Goal: Task Accomplishment & Management: Use online tool/utility

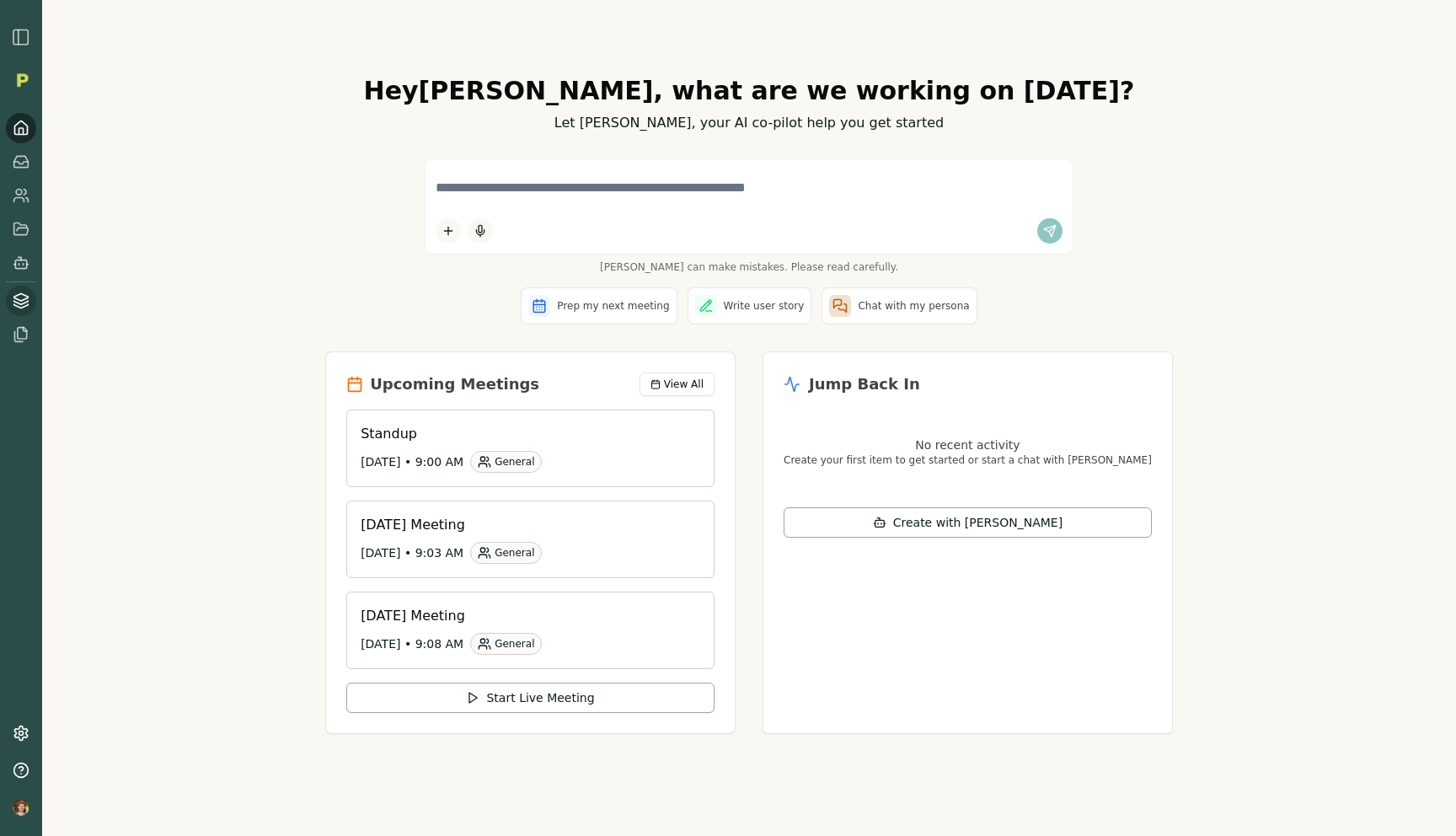
click at [16, 307] on icon at bounding box center [21, 301] width 17 height 17
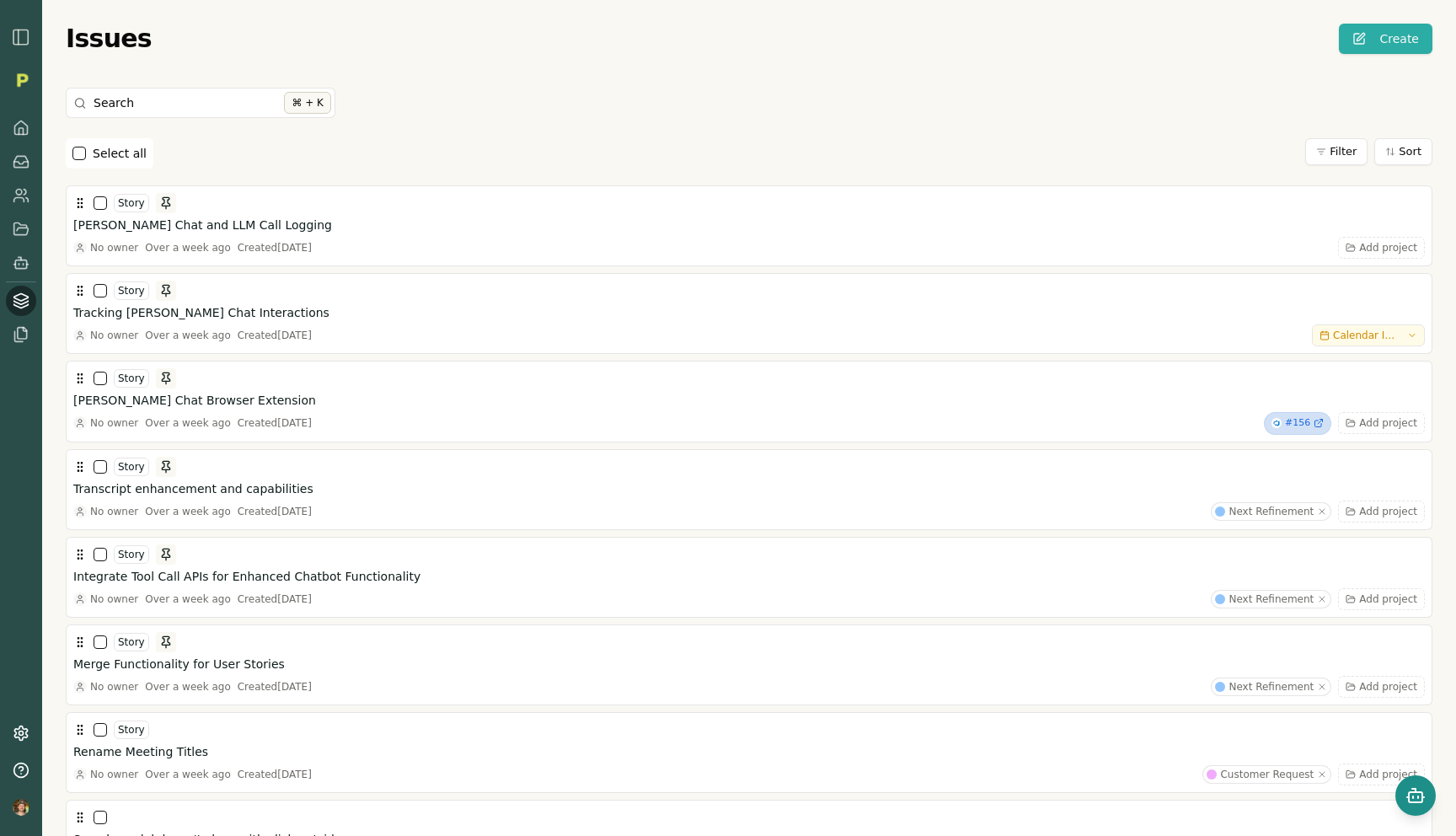
click at [1427, 791] on button "Open chat" at bounding box center [1415, 795] width 40 height 40
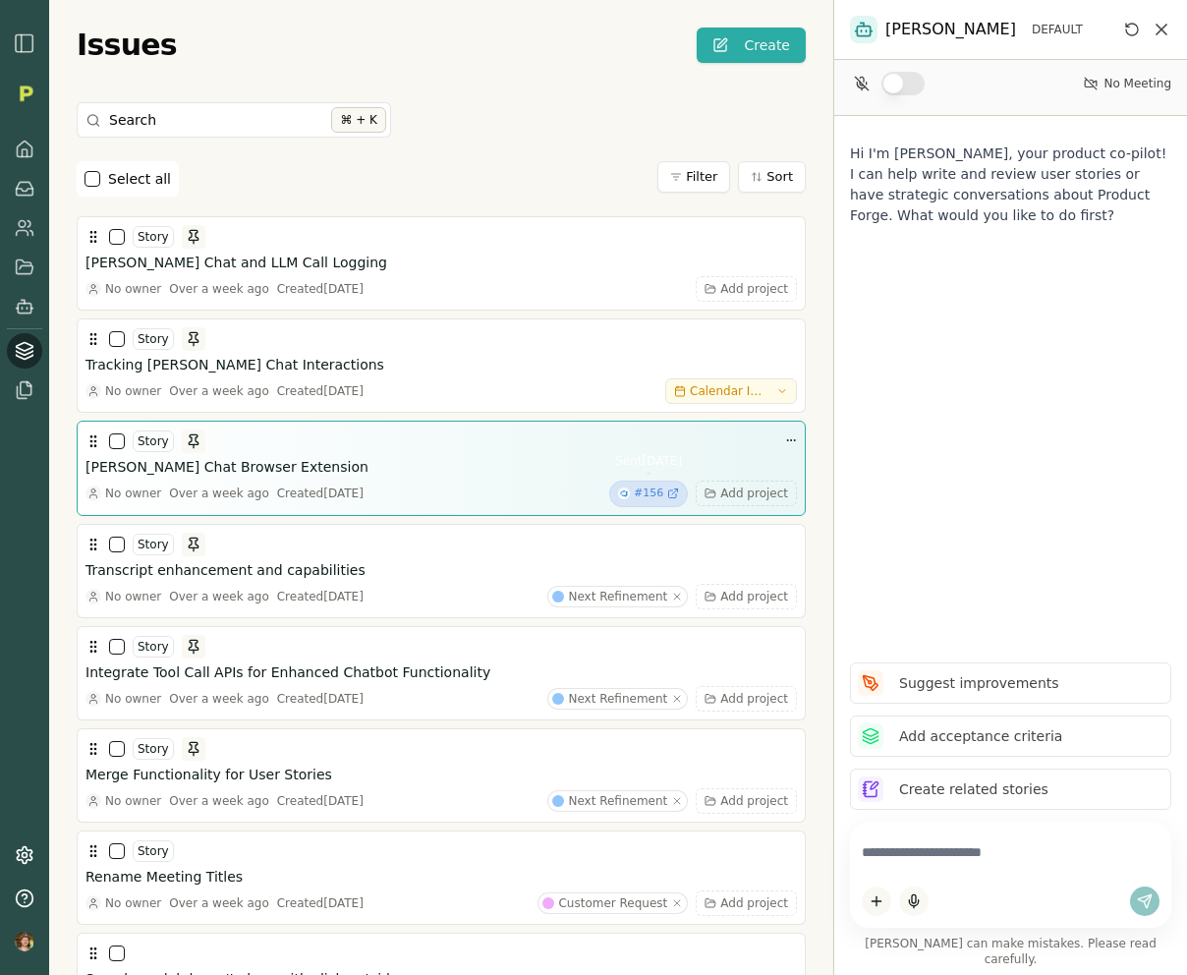
click at [661, 490] on span "#156" at bounding box center [648, 493] width 29 height 17
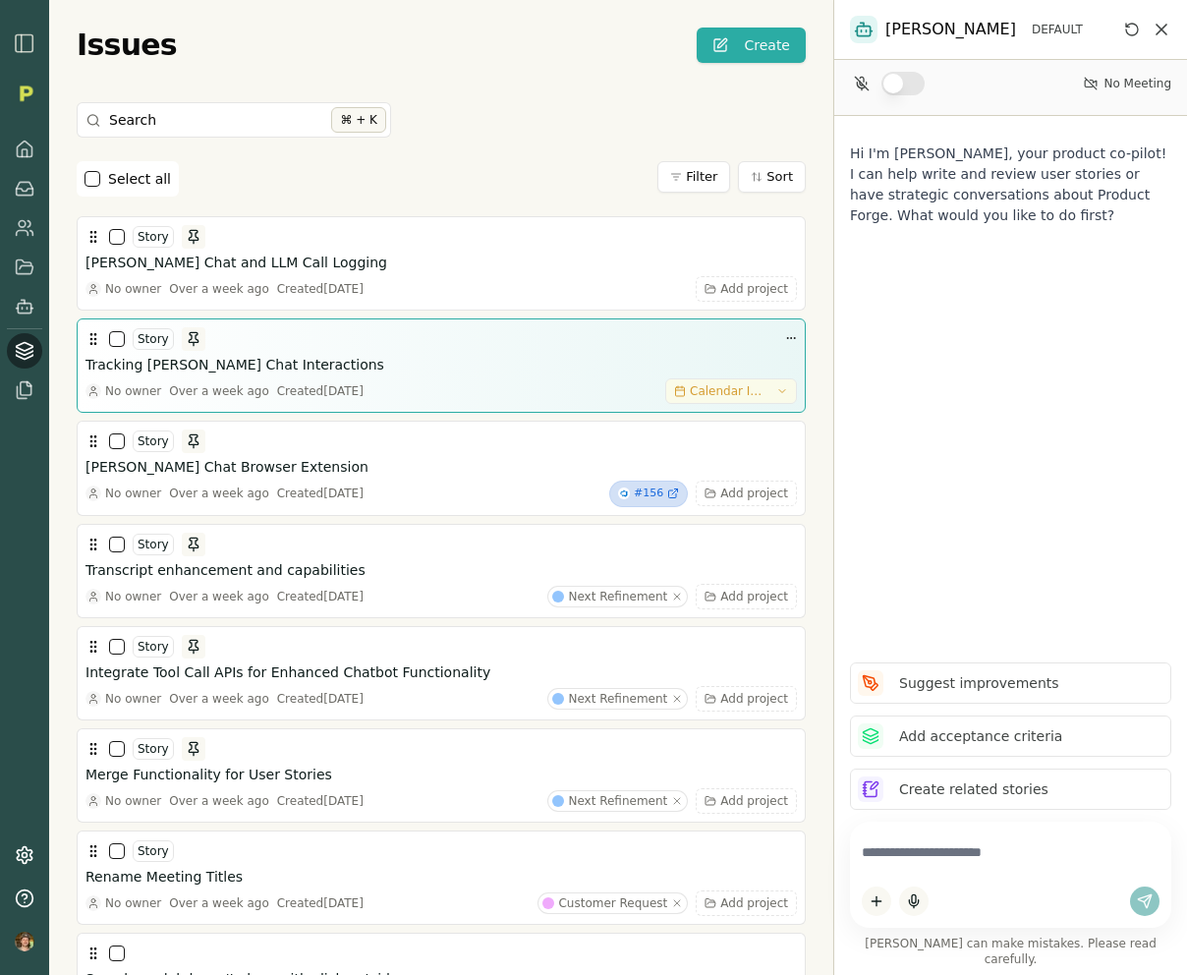
click at [777, 394] on icon "button" at bounding box center [782, 391] width 12 height 12
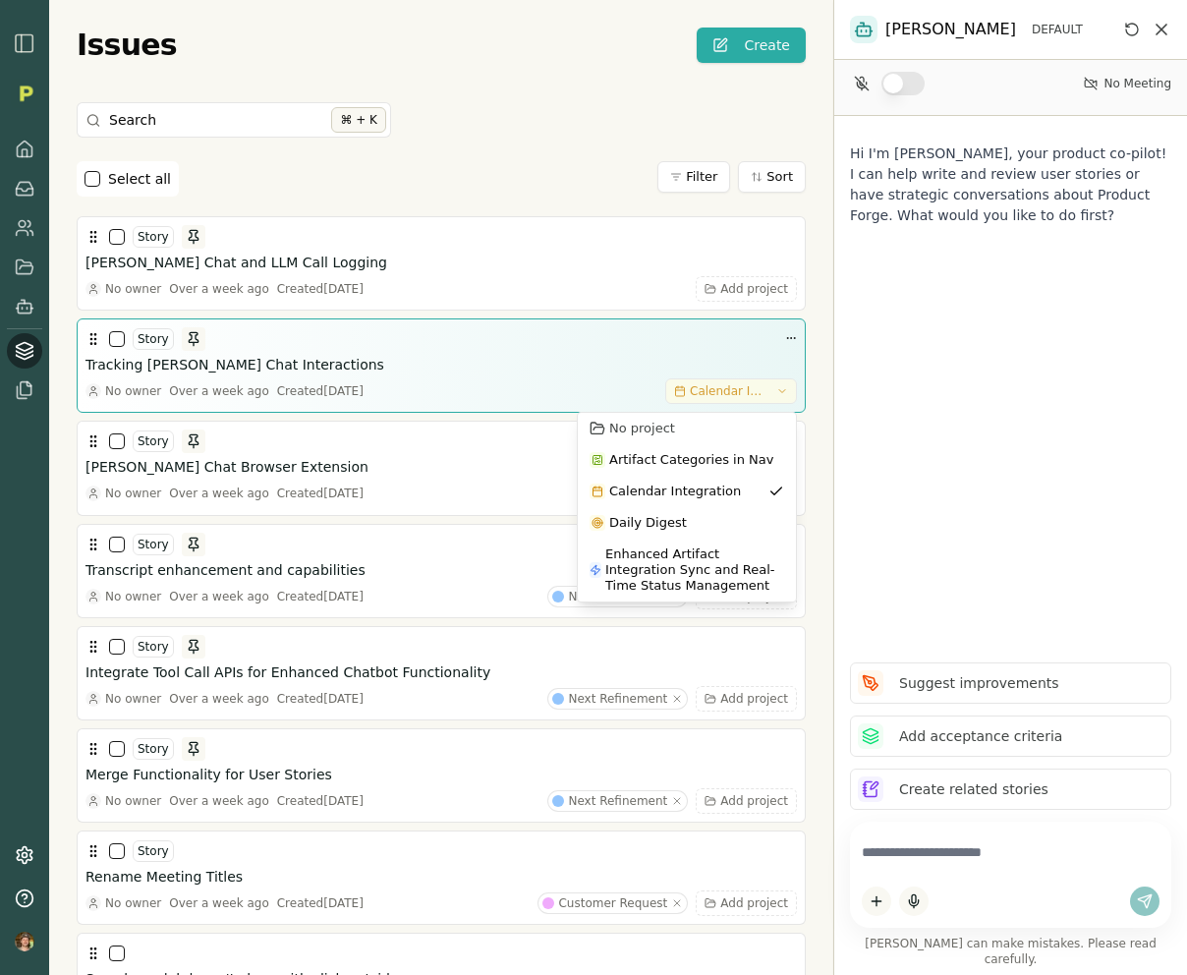
click at [777, 394] on icon "button" at bounding box center [782, 391] width 12 height 12
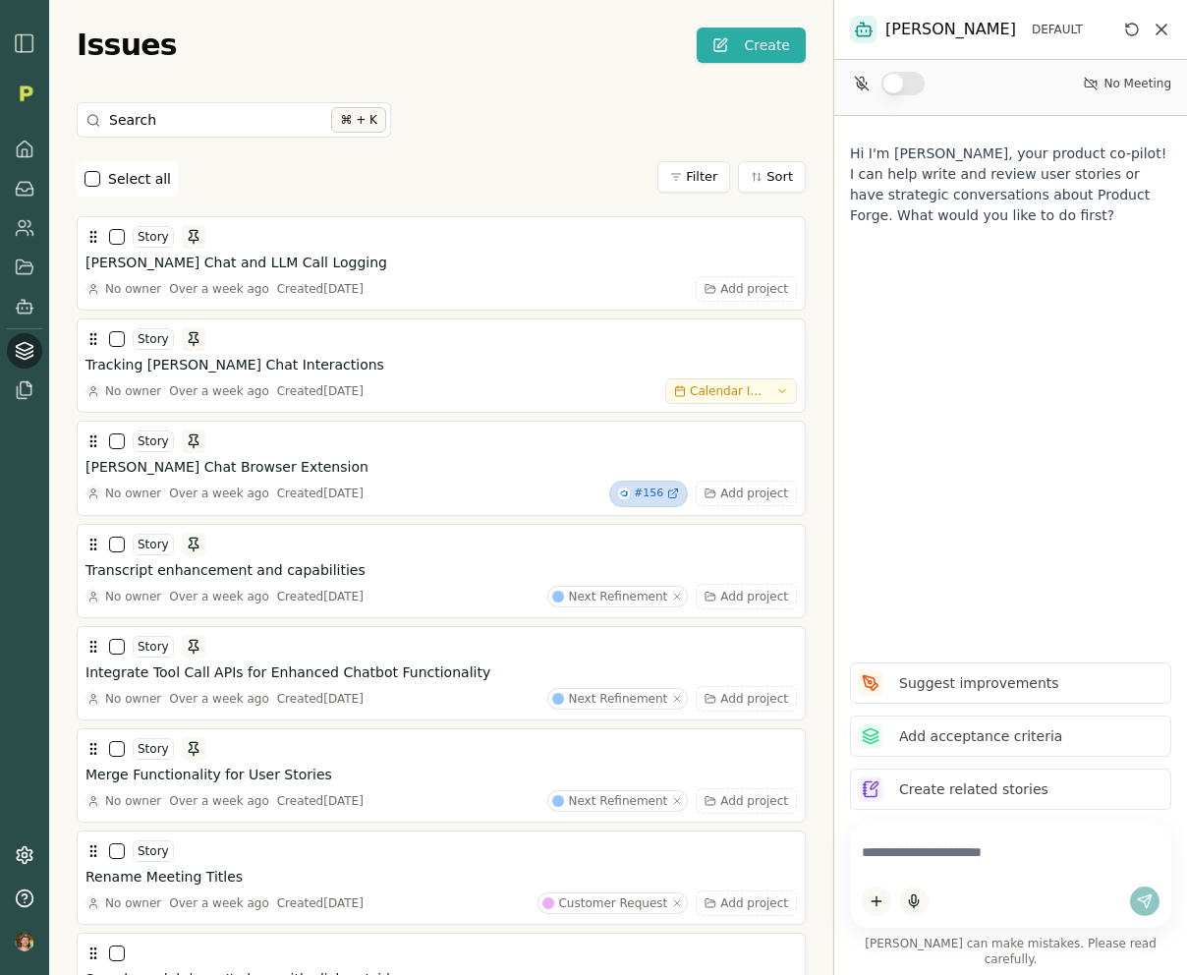
click at [897, 90] on button "button" at bounding box center [903, 84] width 43 height 24
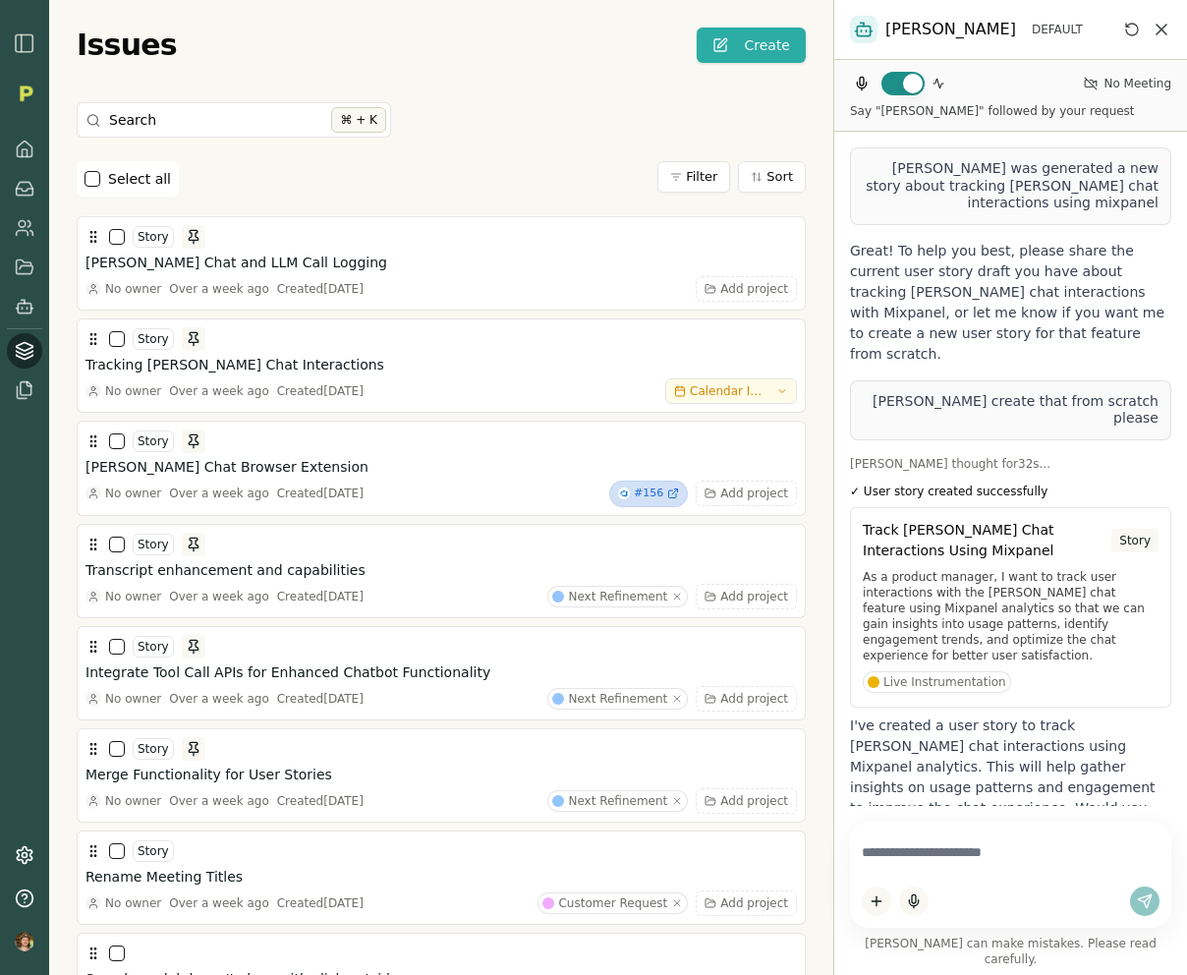
scroll to position [39, 0]
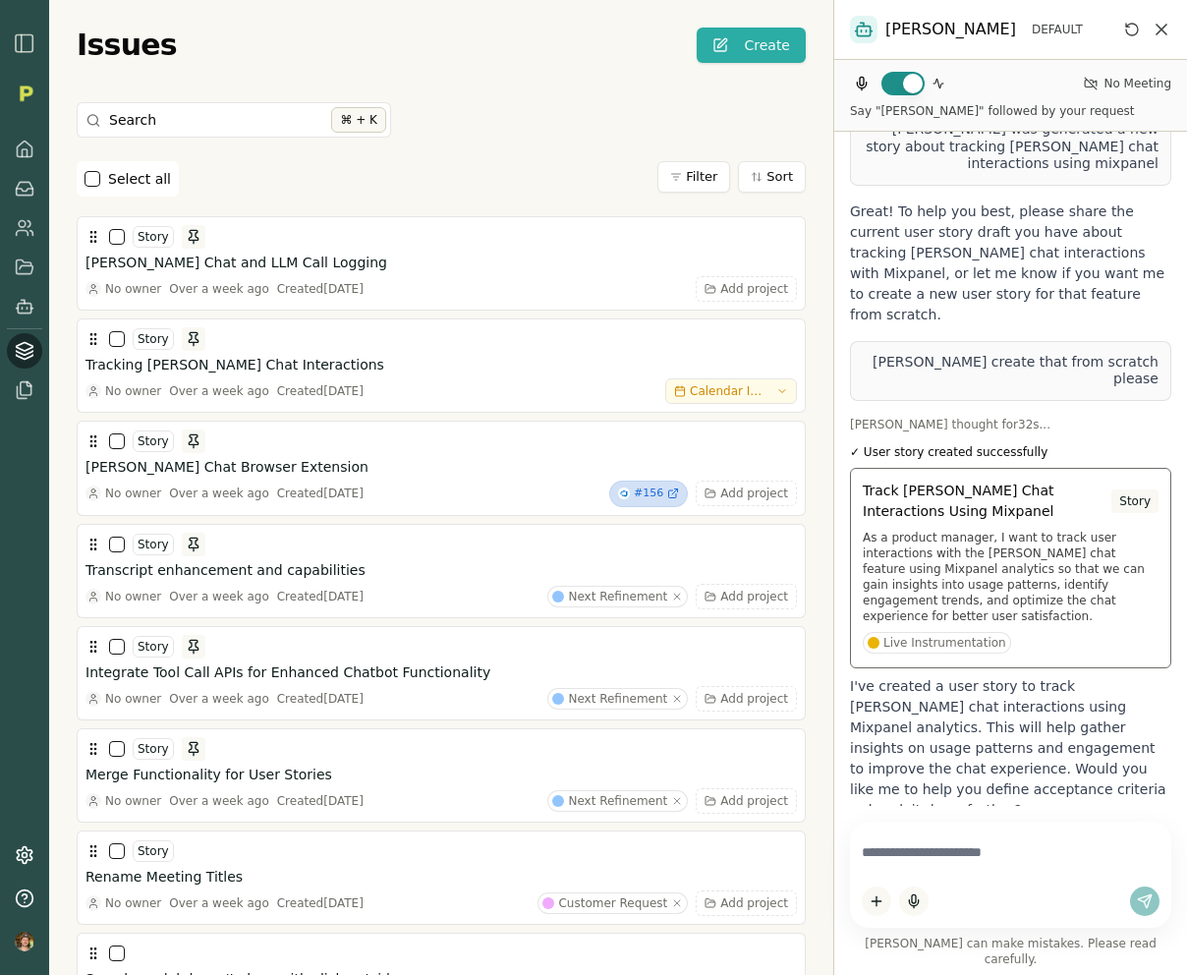
click at [992, 481] on span "Track Smith Chat Interactions Using Mixpanel" at bounding box center [987, 501] width 249 height 41
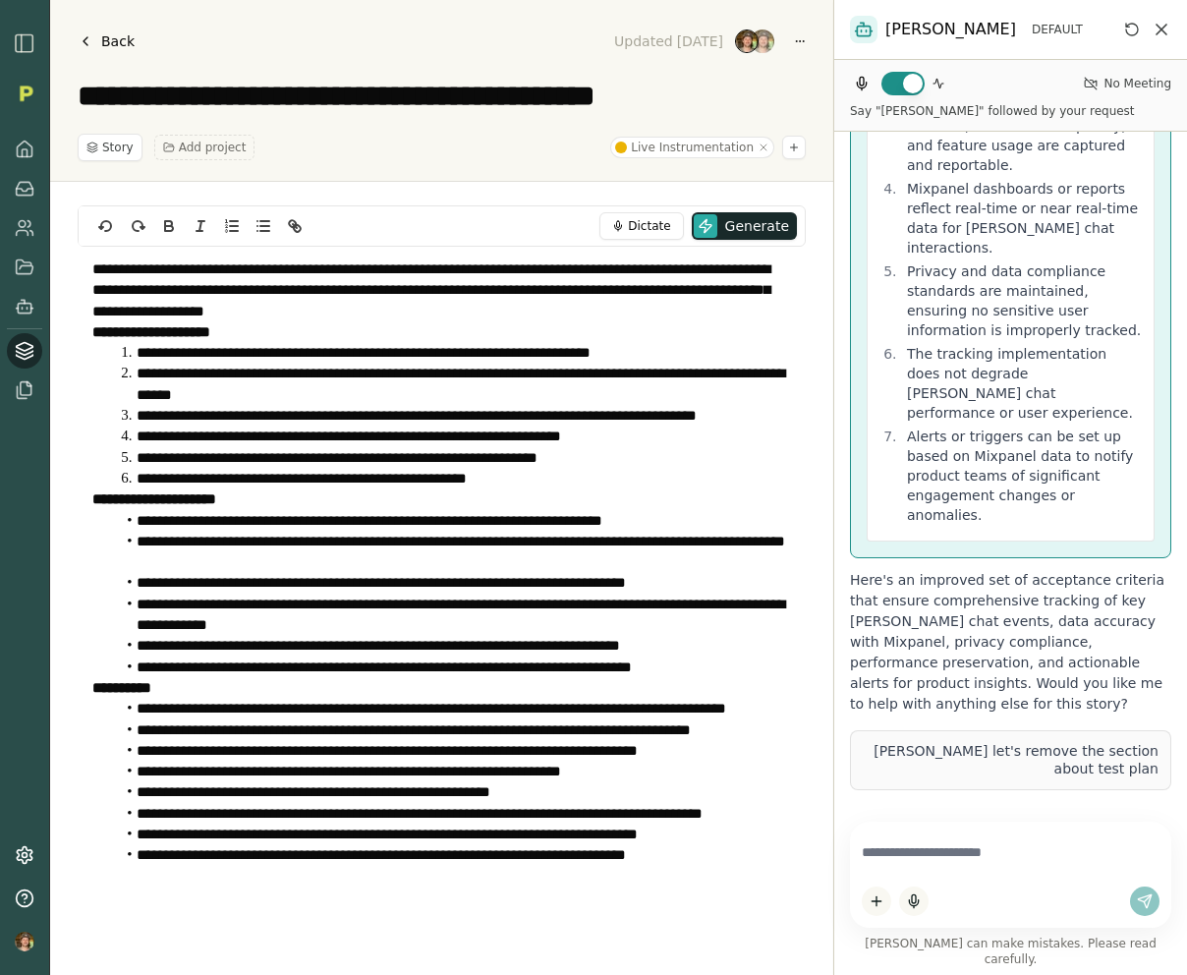
scroll to position [1204, 0]
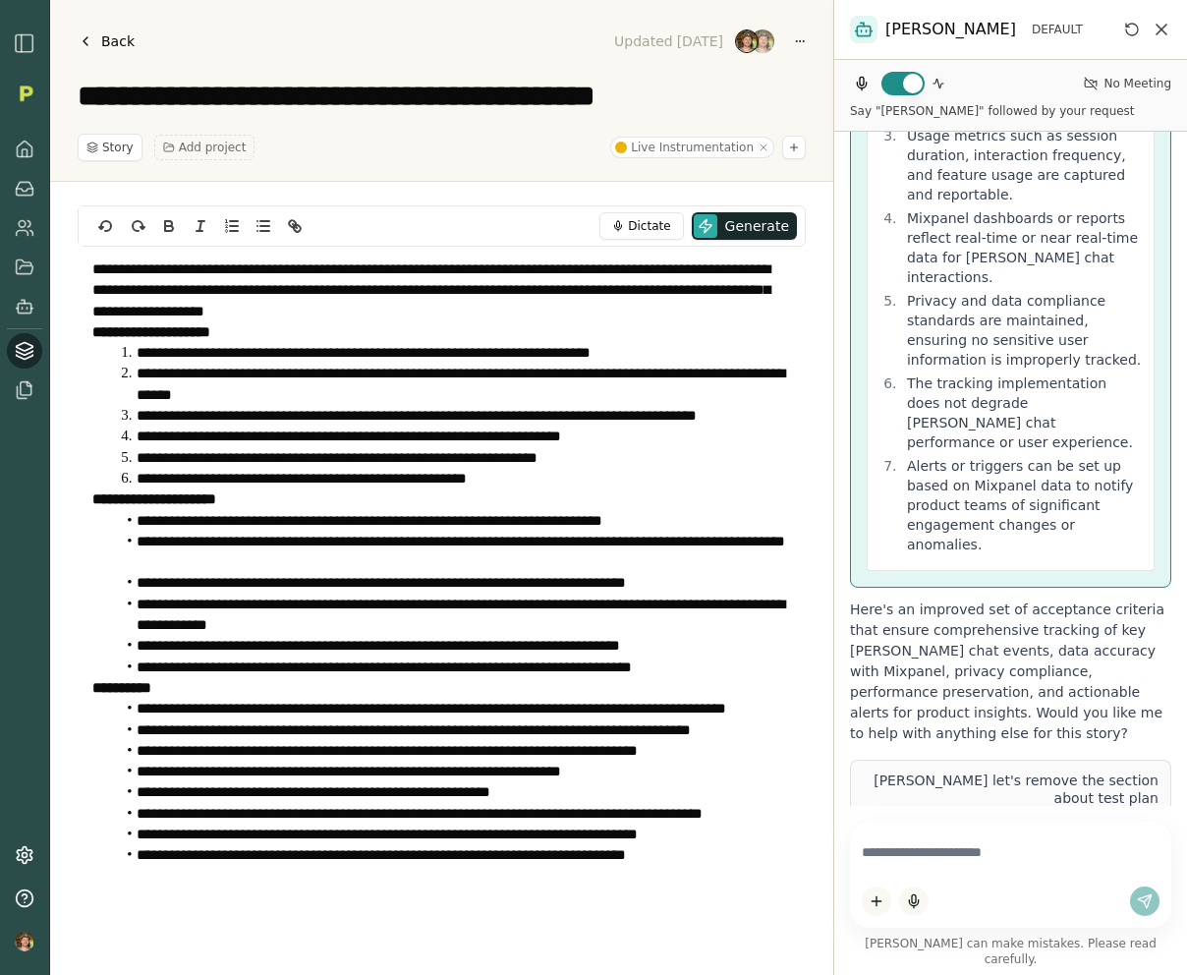
click at [87, 40] on icon at bounding box center [86, 41] width 16 height 16
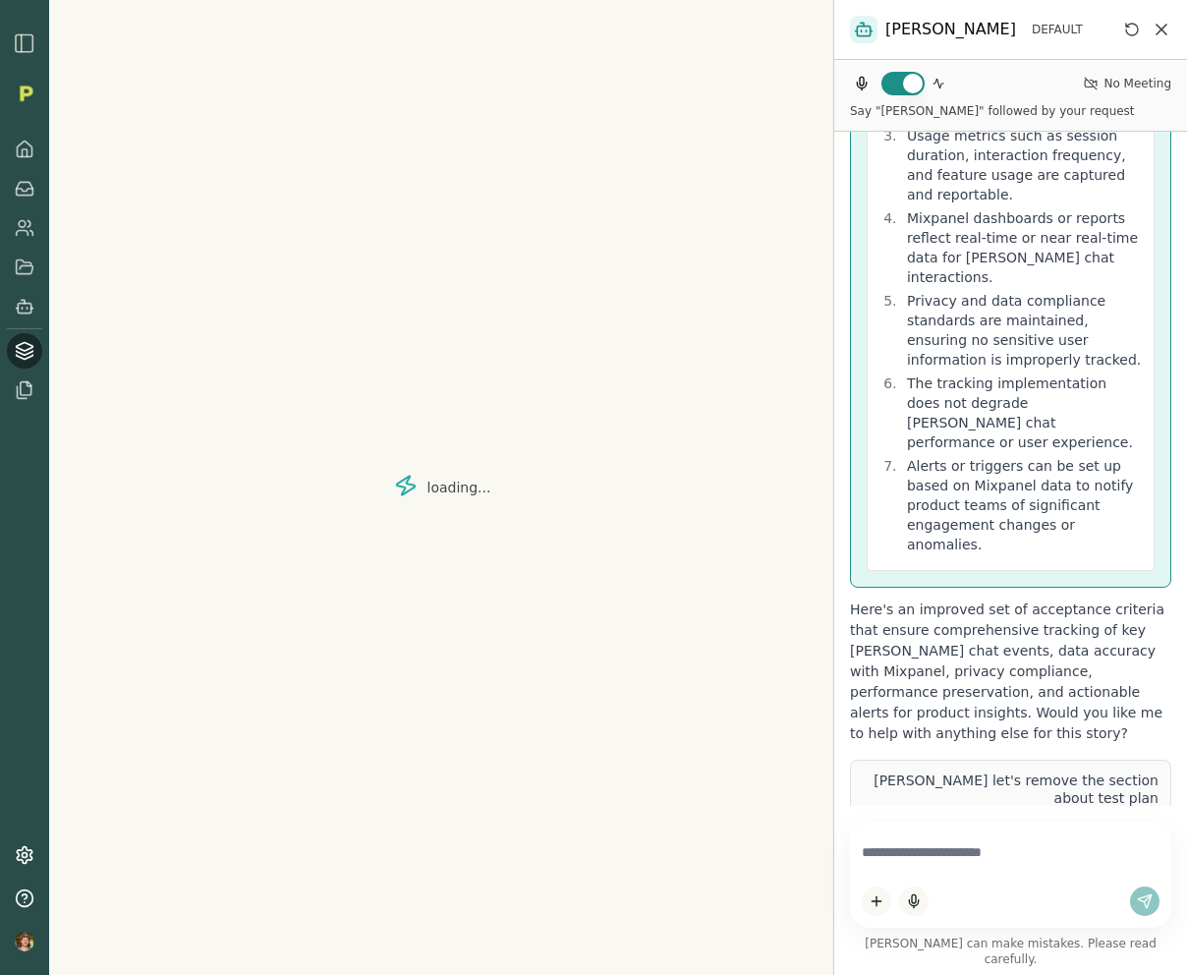
click at [300, 449] on div "loading..." at bounding box center [441, 487] width 784 height 975
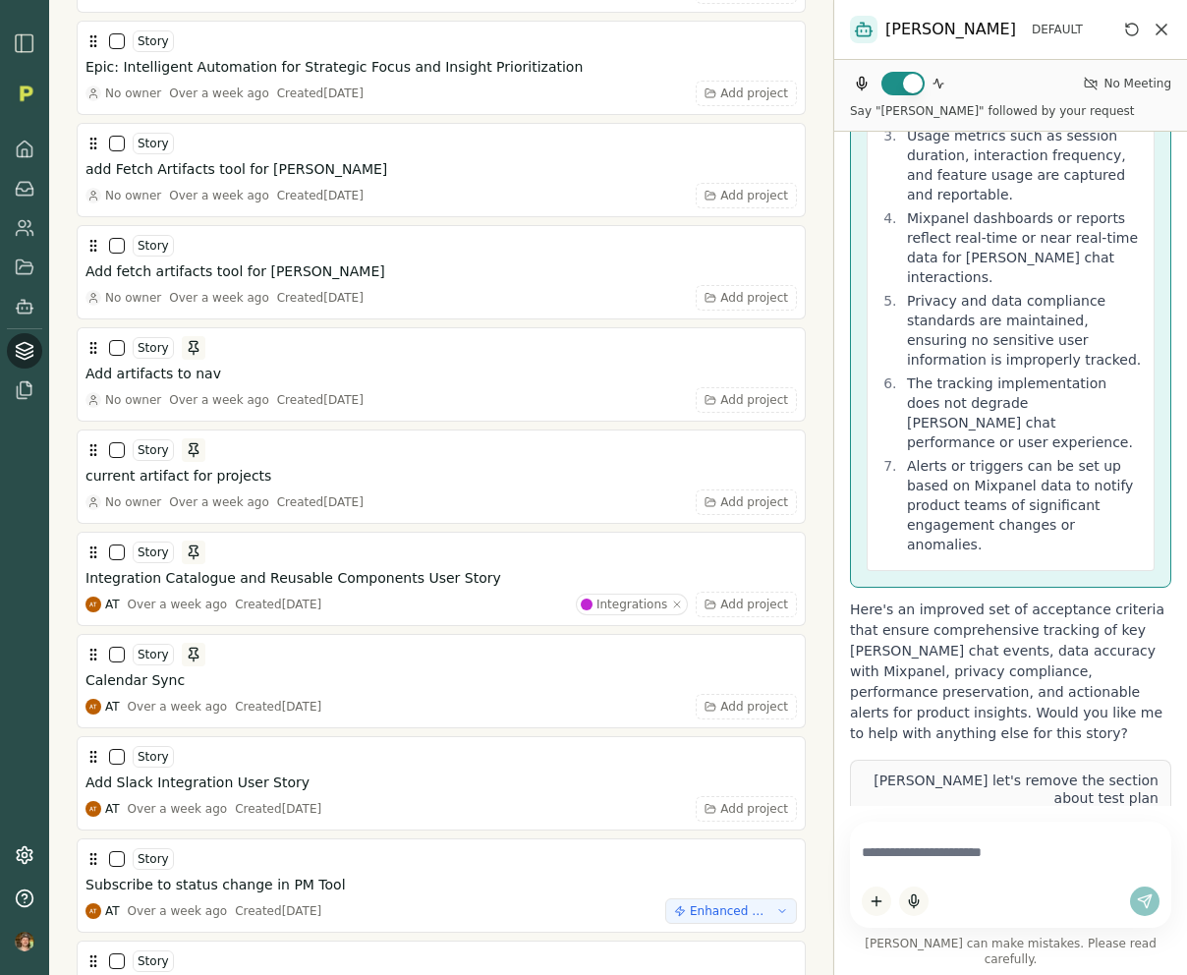
scroll to position [5476, 0]
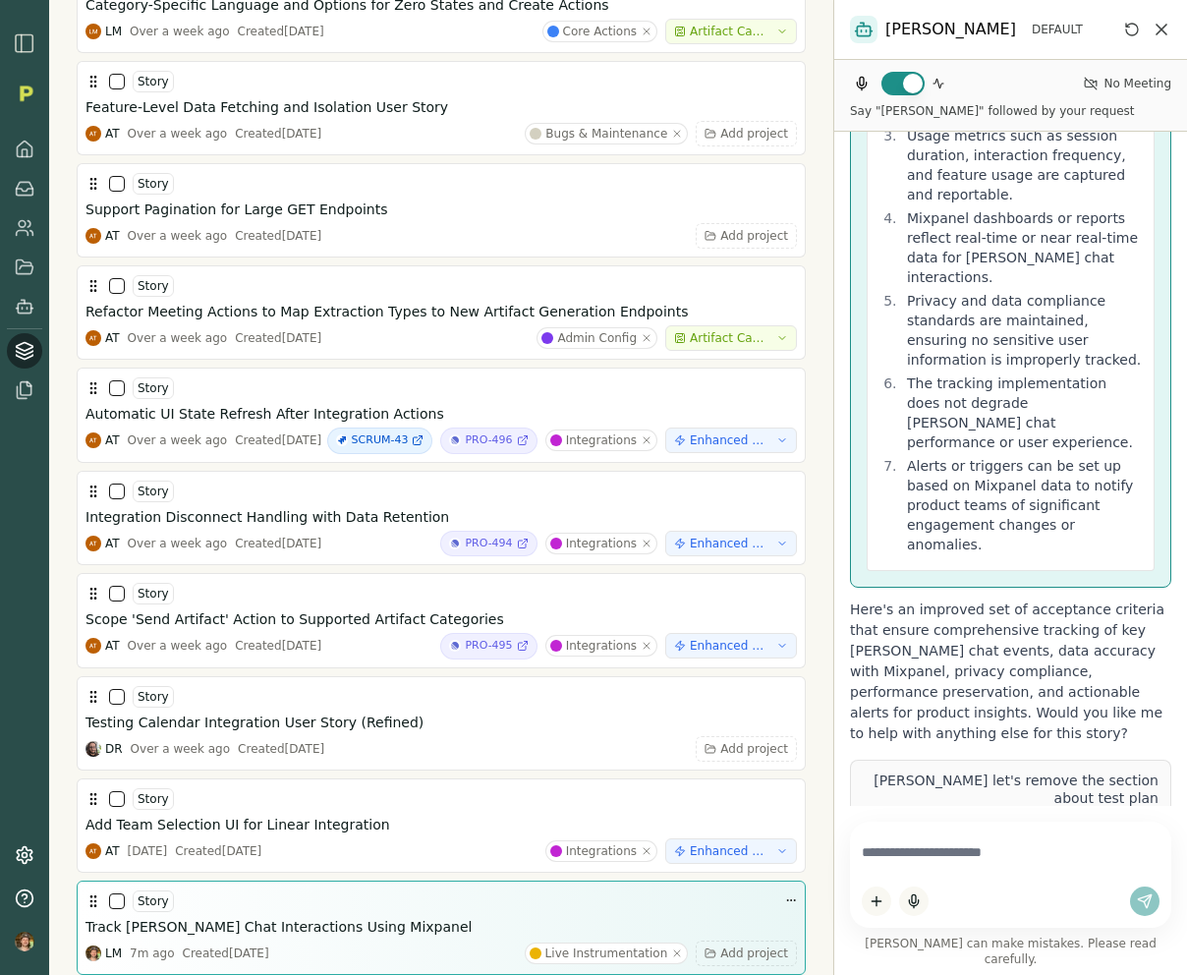
click at [111, 907] on button "button" at bounding box center [117, 901] width 16 height 16
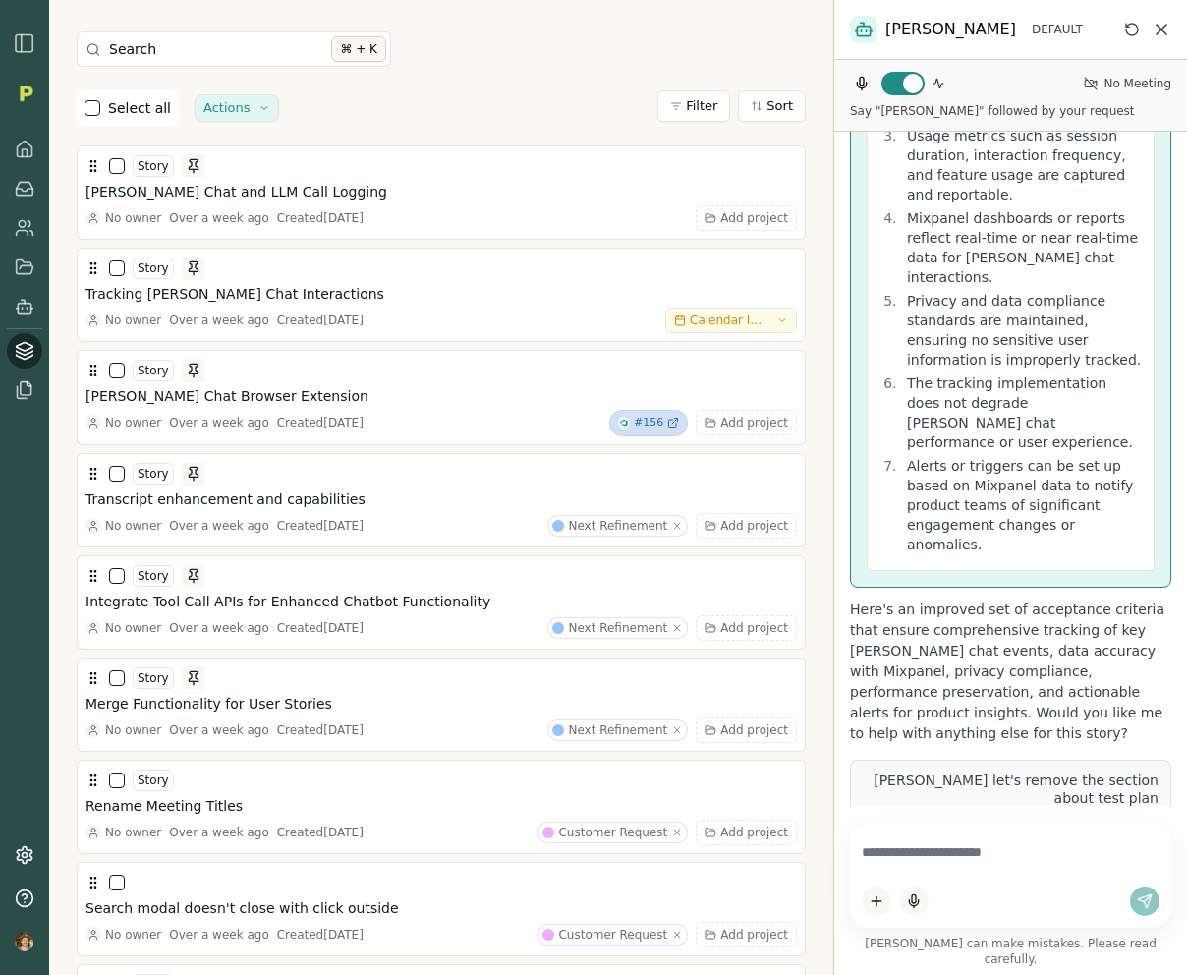
scroll to position [129, 0]
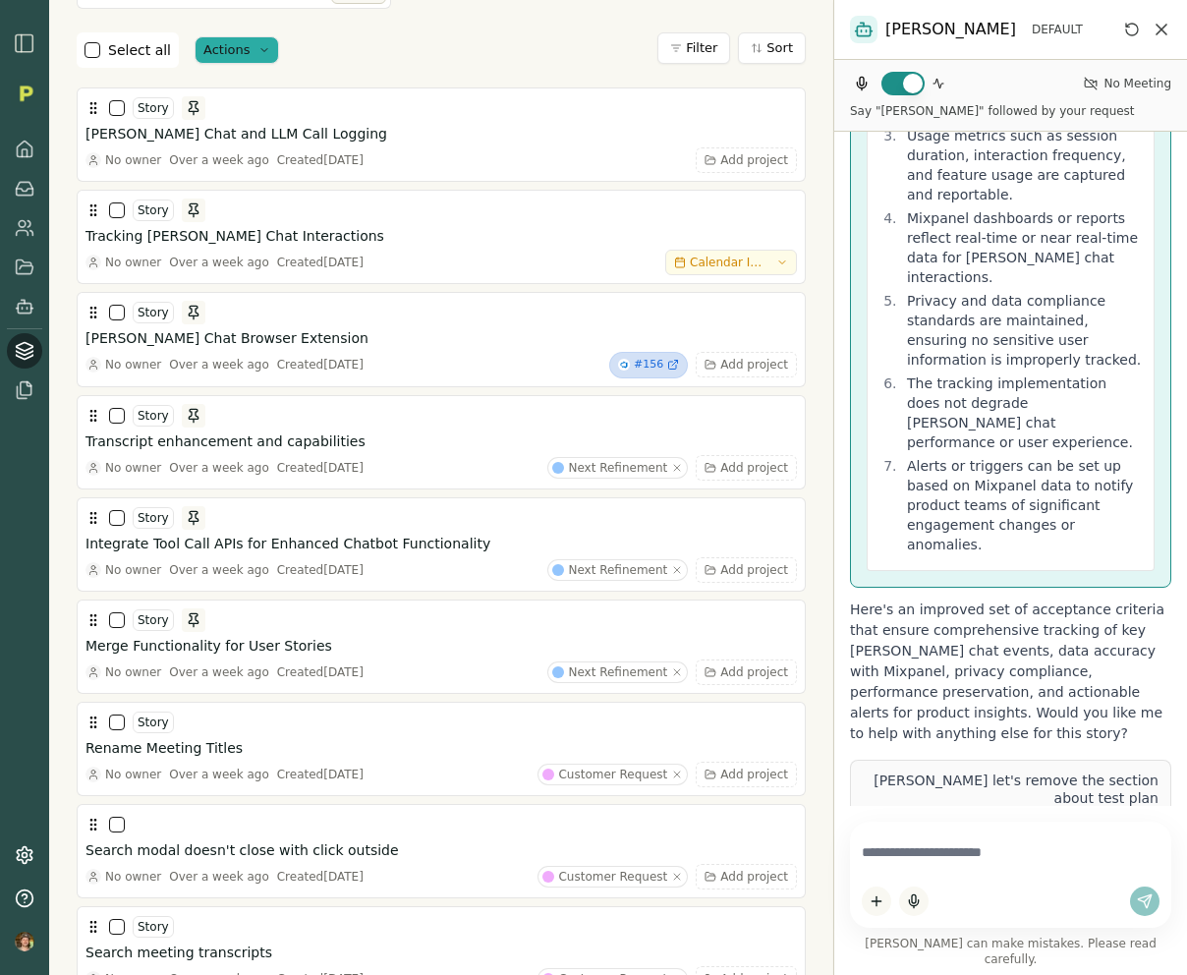
click at [250, 40] on html "Issues Create Search ⌘ + K Select all Actions Filter Sort Story Smith Chat and …" at bounding box center [593, 487] width 1187 height 975
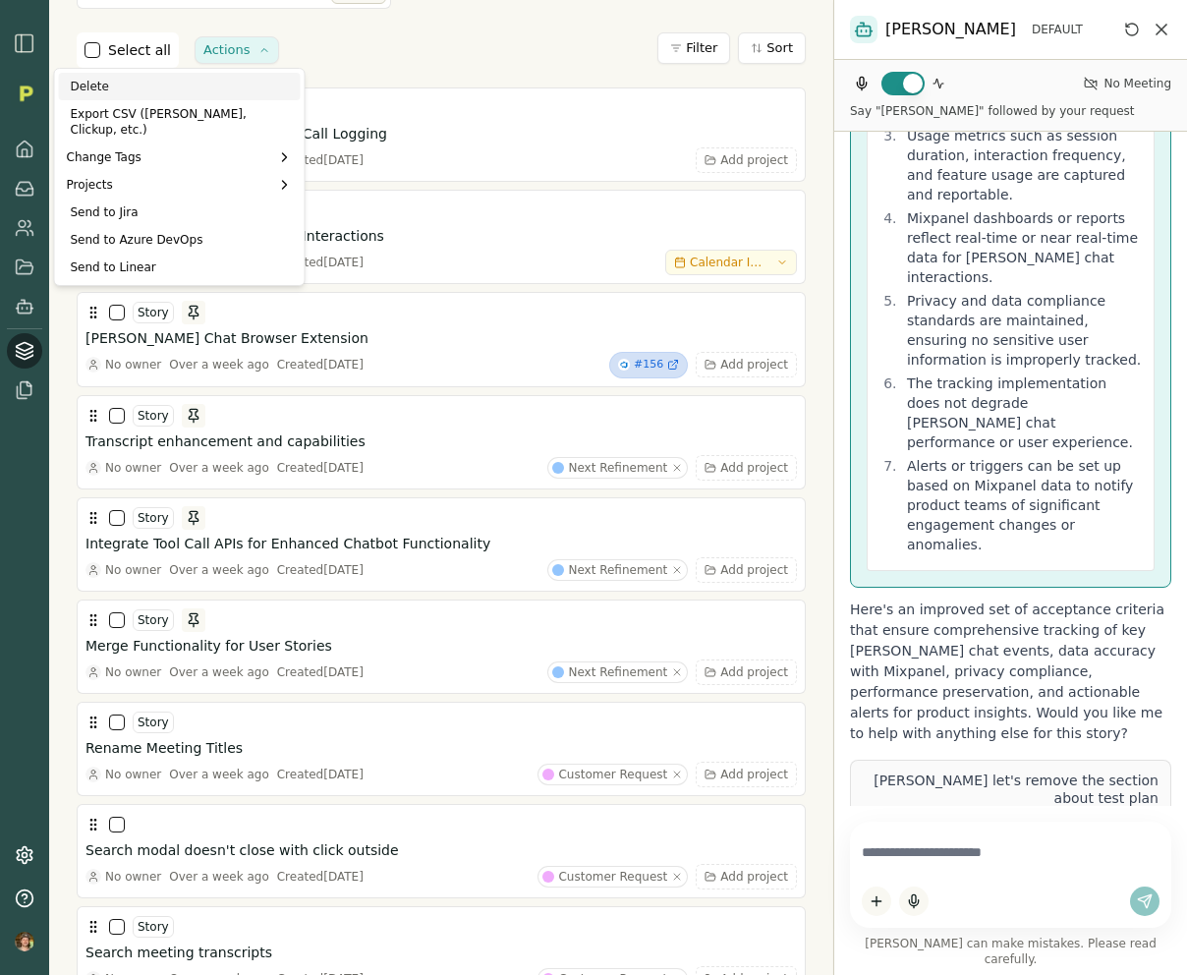
click at [150, 88] on div "Delete" at bounding box center [180, 87] width 242 height 28
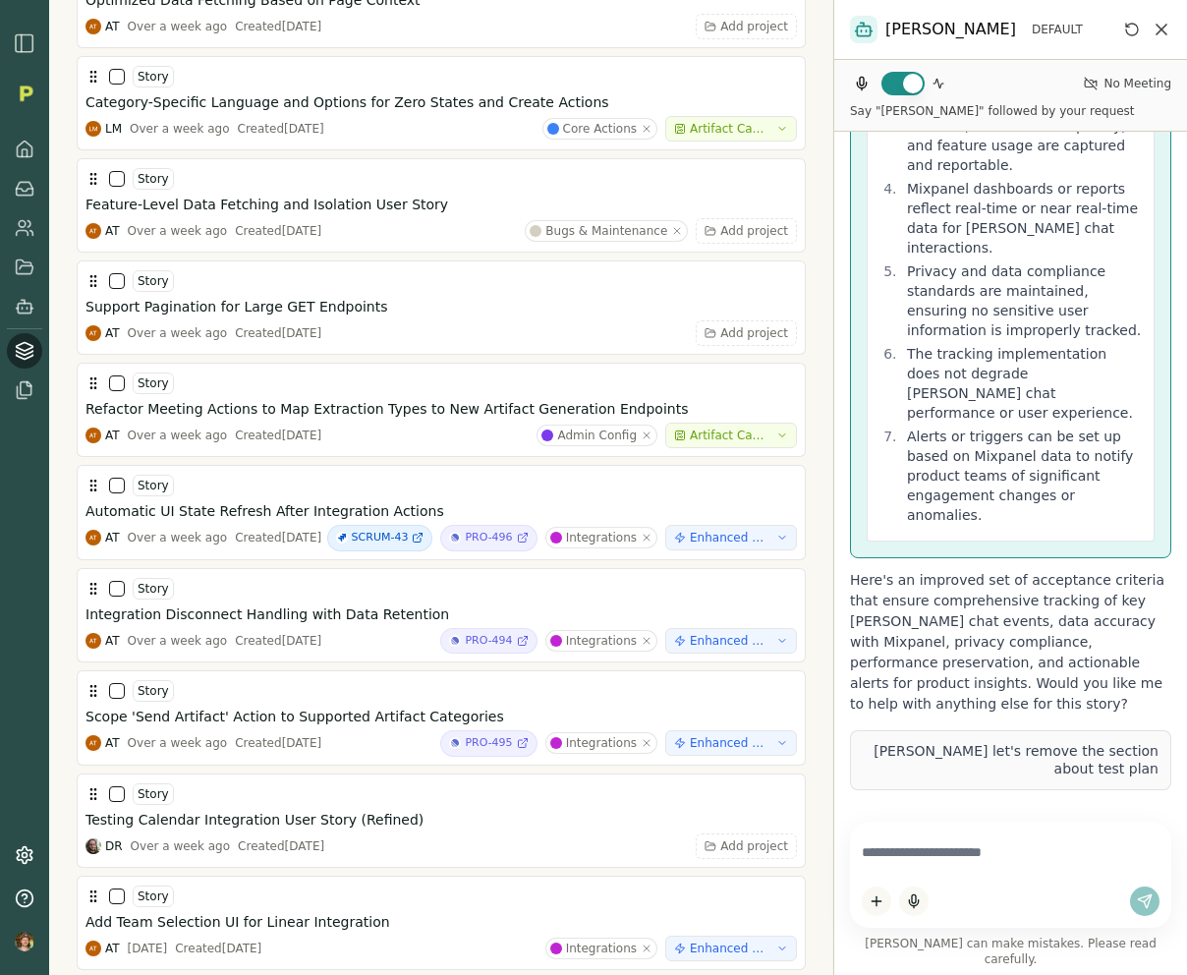
scroll to position [1204, 0]
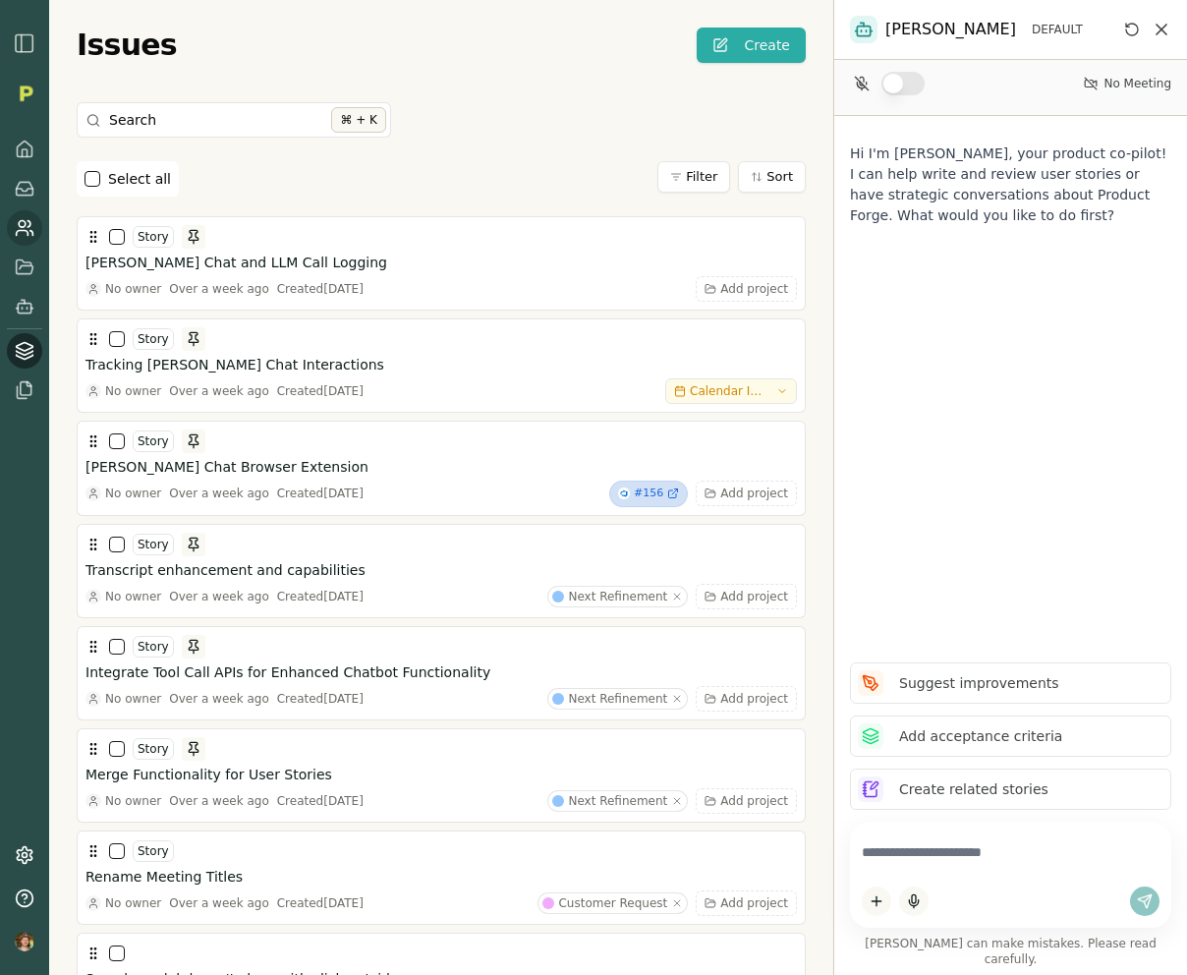
click at [25, 225] on circle at bounding box center [22, 224] width 7 height 7
click at [22, 231] on icon at bounding box center [23, 233] width 12 height 5
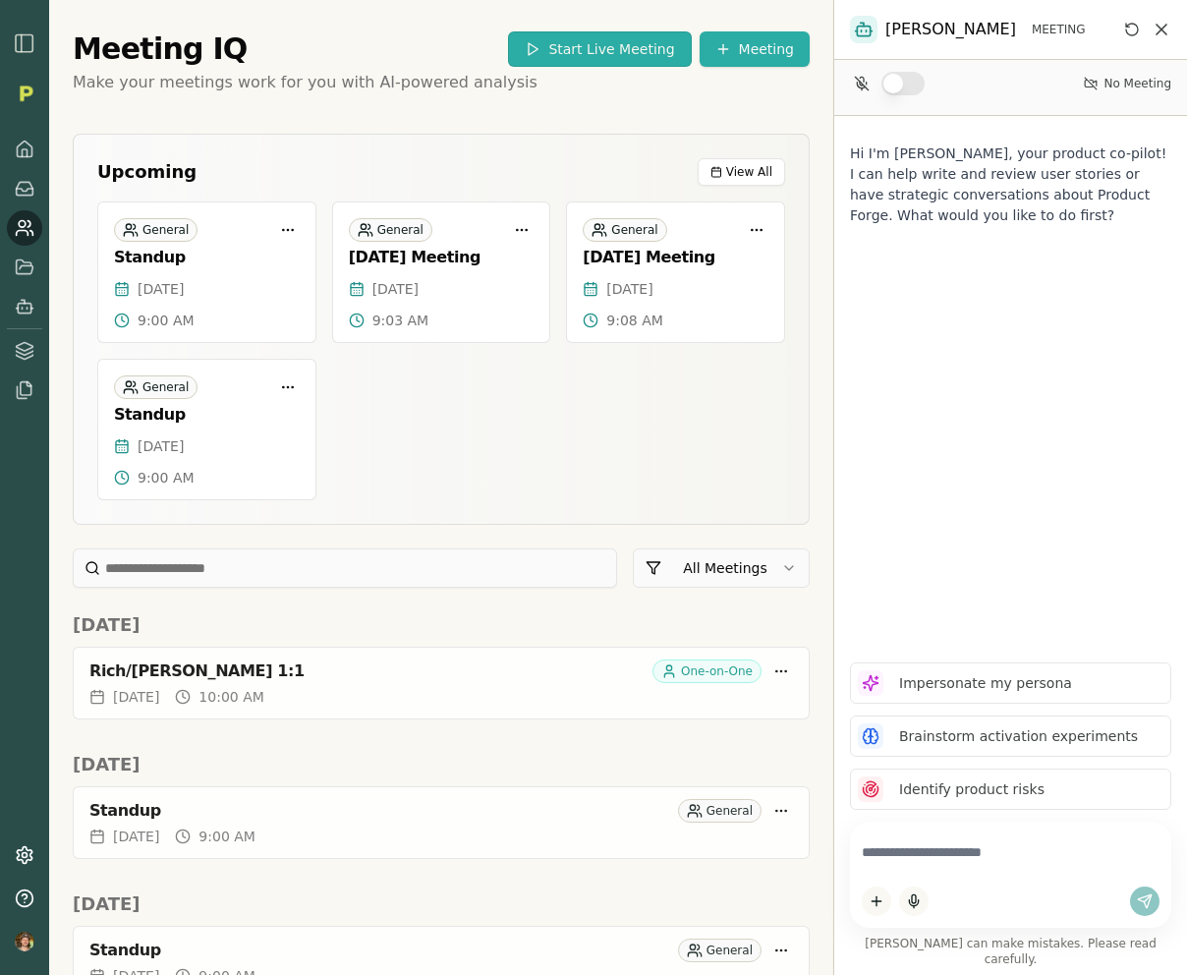
click at [646, 53] on button "Start Live Meeting" at bounding box center [599, 48] width 183 height 35
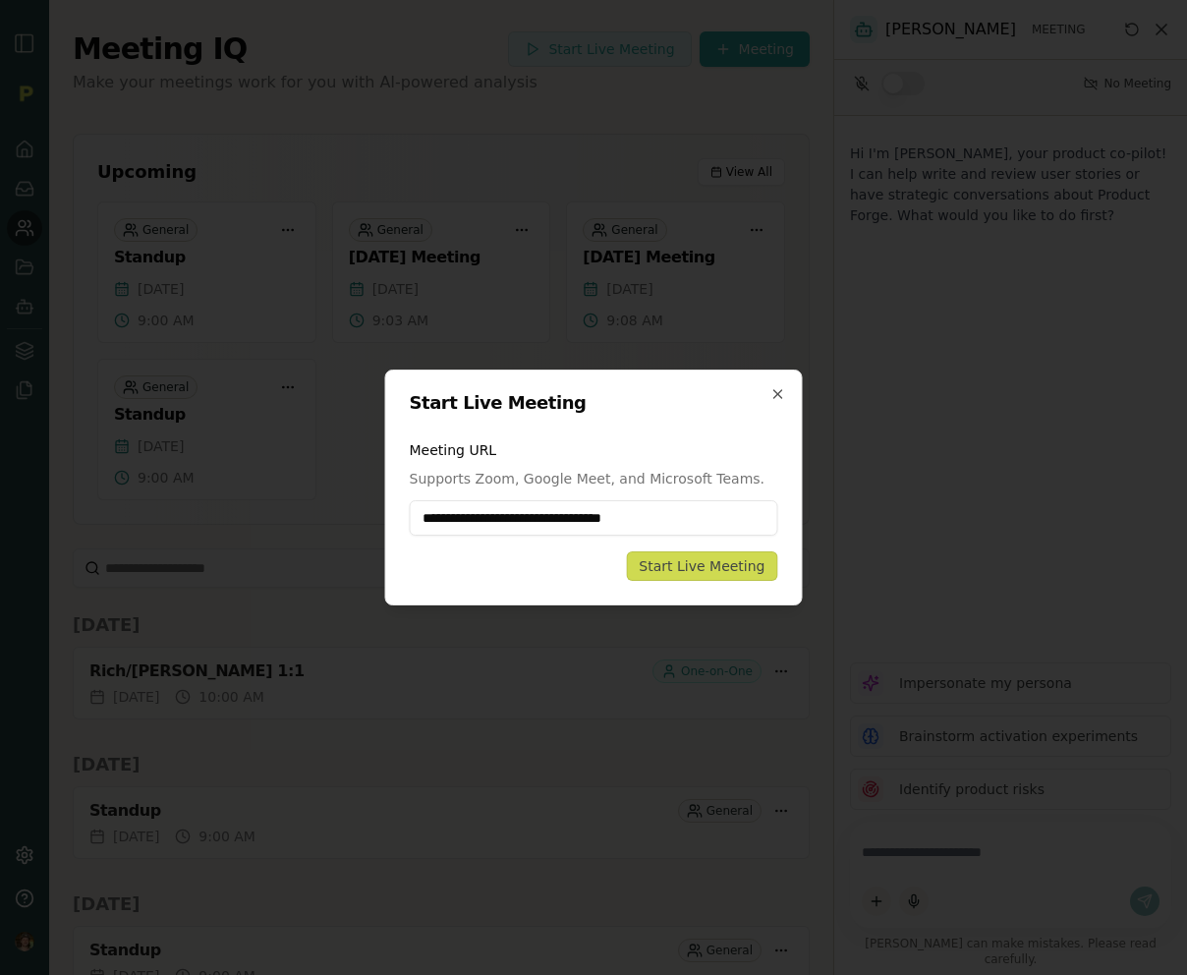
type input "**********"
click at [680, 565] on div "Start Live Meeting" at bounding box center [702, 566] width 126 height 20
click at [780, 396] on icon "button" at bounding box center [779, 394] width 16 height 16
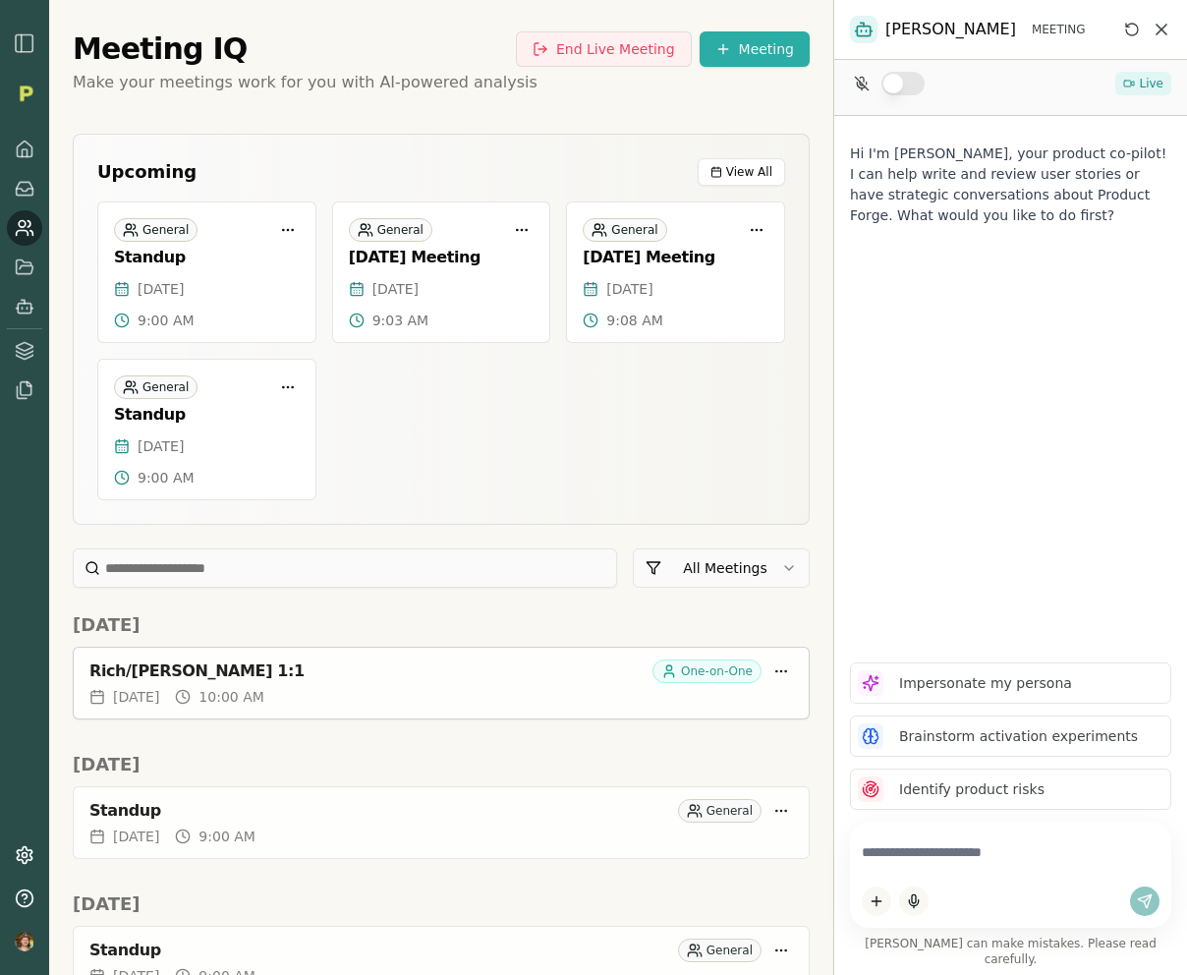
click at [283, 663] on div "Rich/[PERSON_NAME] 1:1" at bounding box center [366, 671] width 555 height 20
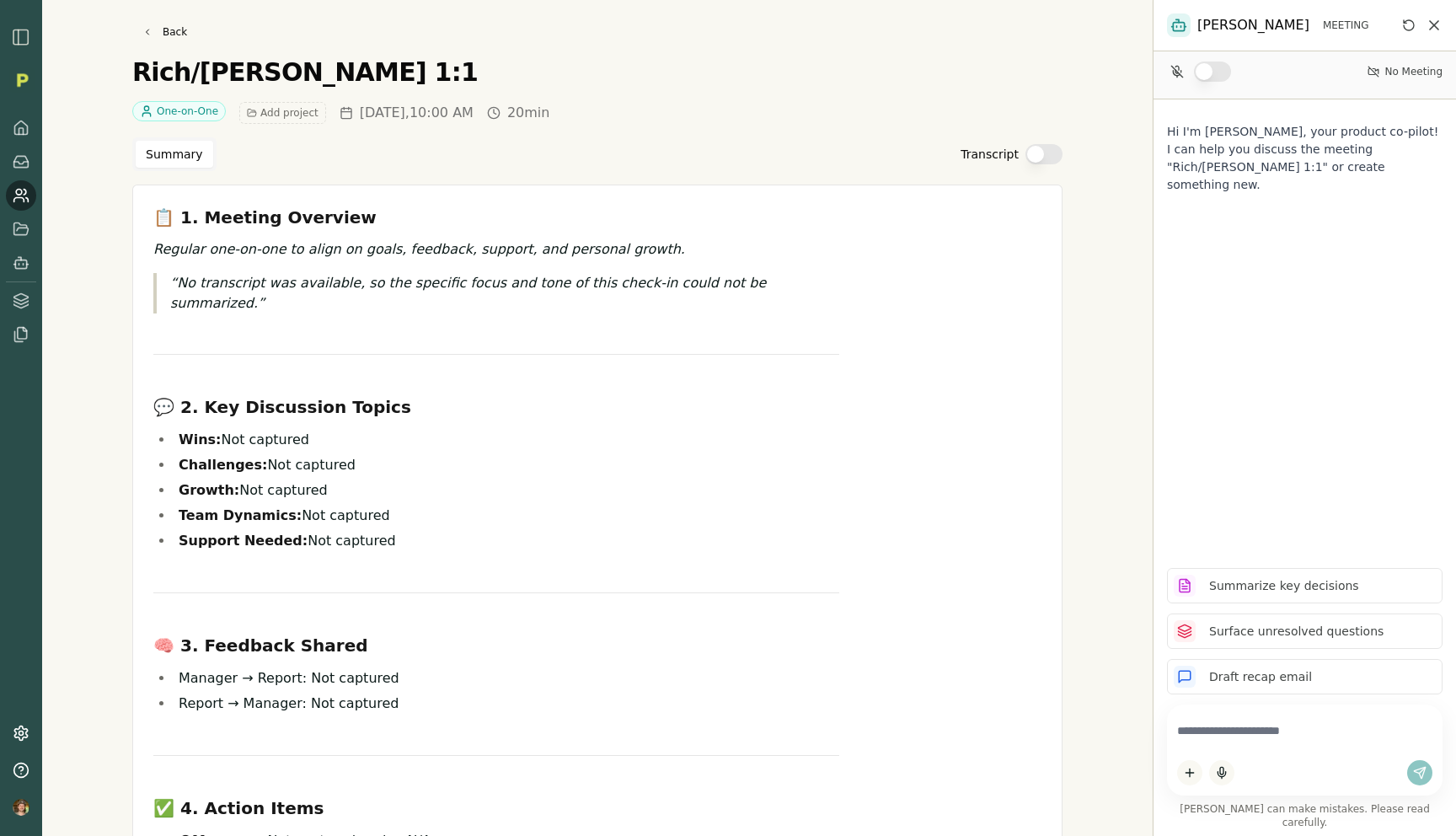
click at [1033, 153] on button "Transcript" at bounding box center [1044, 154] width 37 height 21
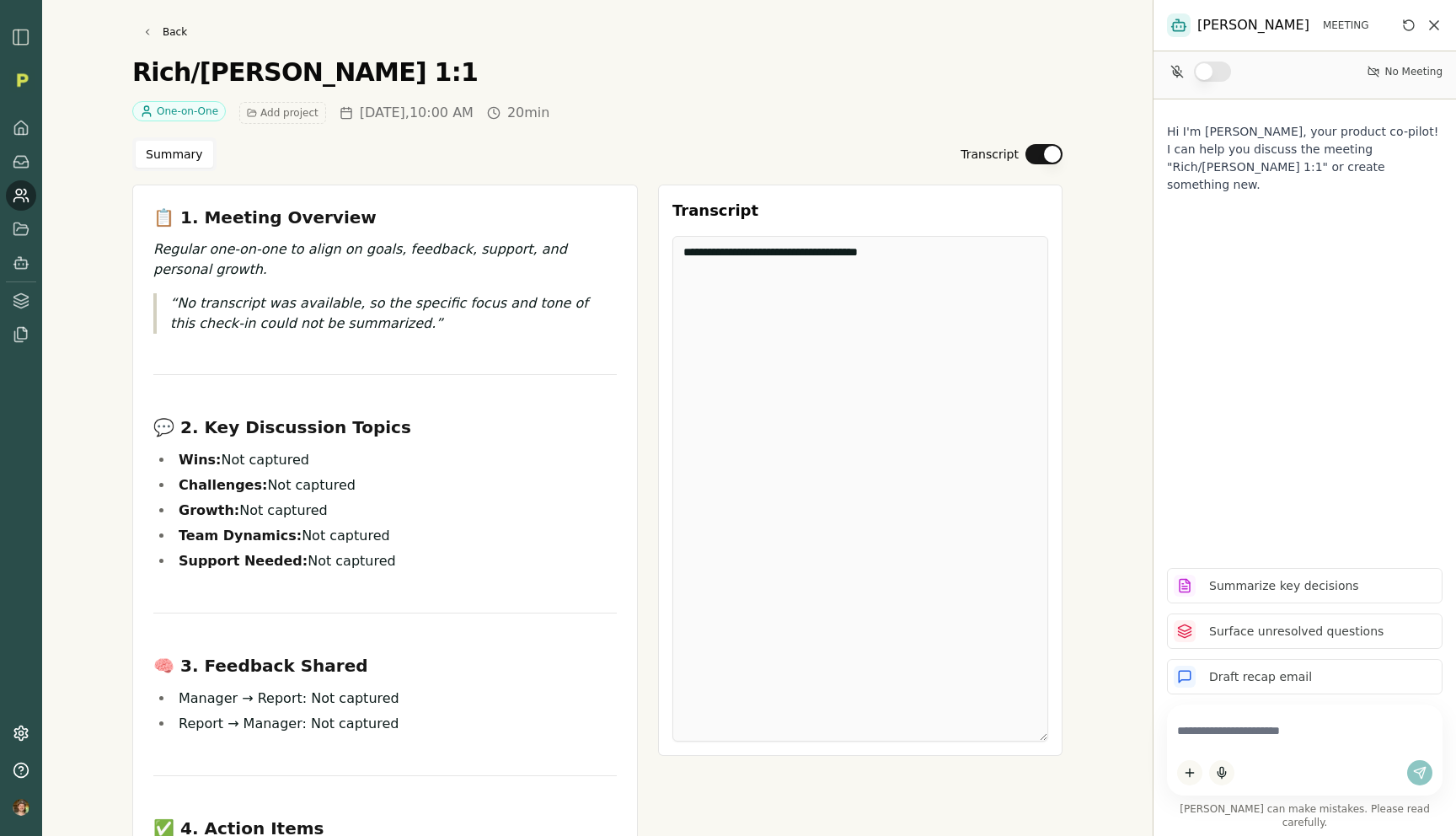
click at [1033, 153] on button "Transcript" at bounding box center [1044, 154] width 37 height 21
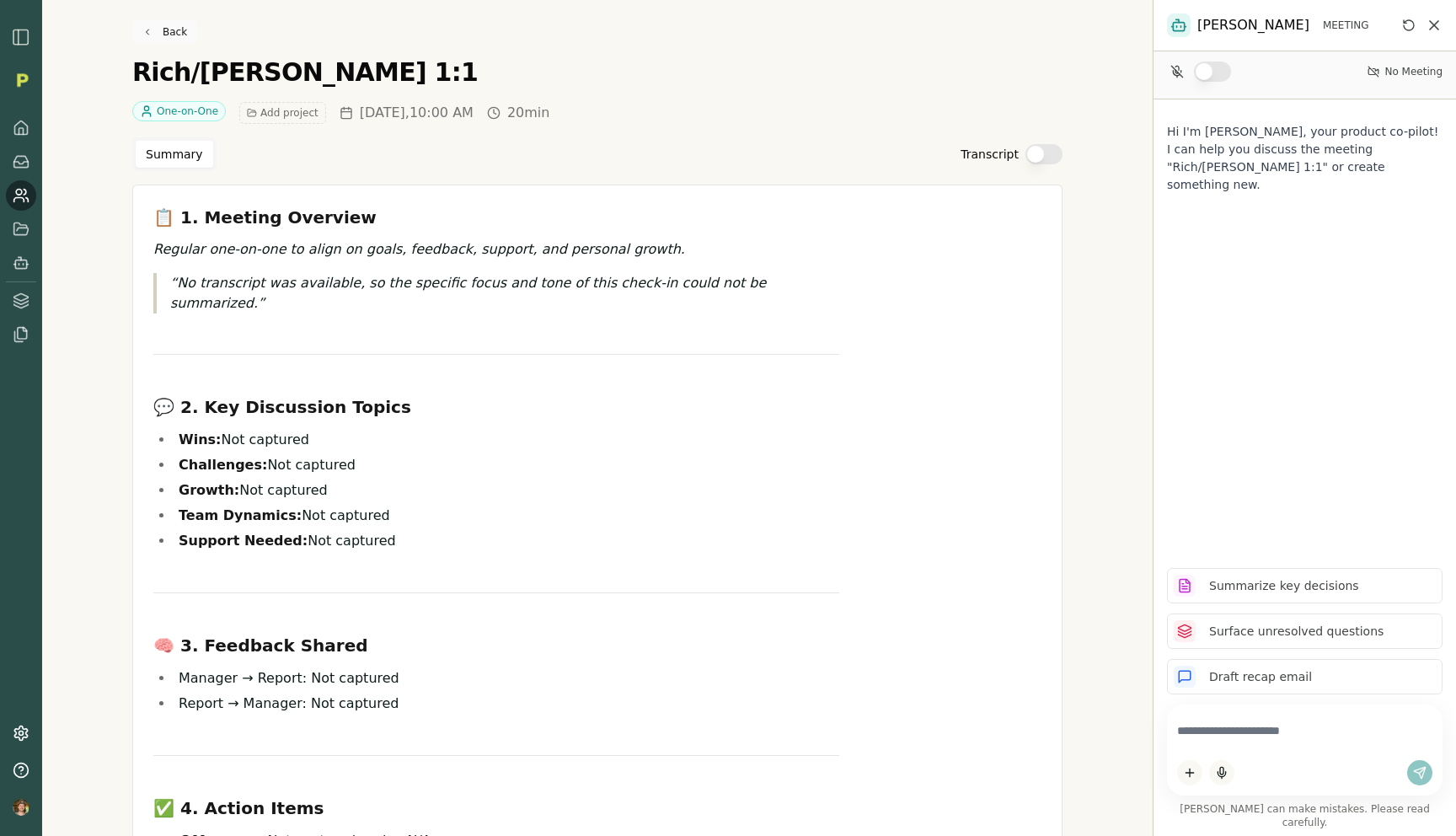
click at [163, 32] on link "Back" at bounding box center [165, 33] width 65 height 24
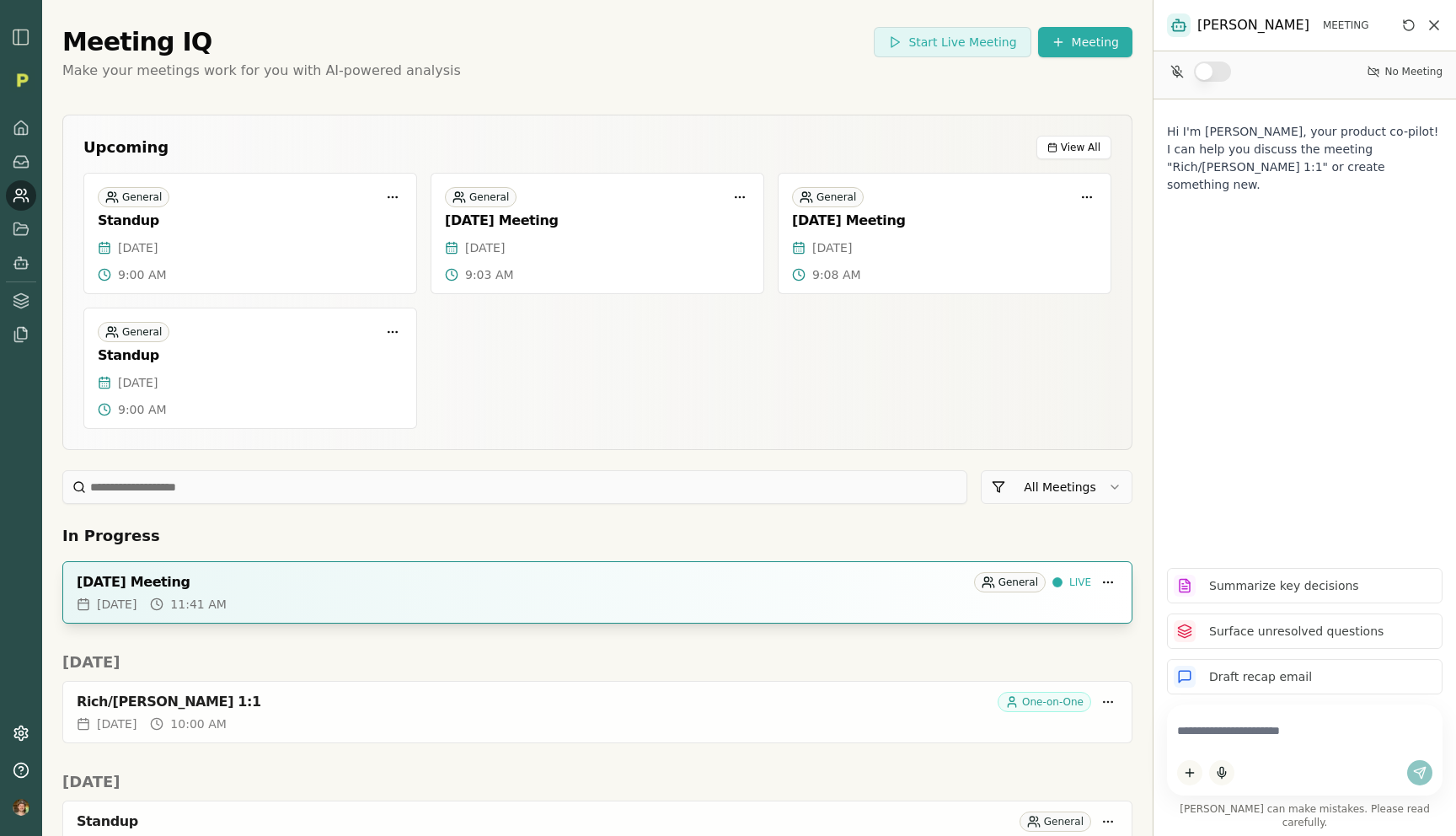
click at [300, 572] on div "August 14, 2025 Meeting General LIVE" at bounding box center [597, 582] width 1042 height 21
click at [558, 75] on p "Make your meetings work for you with AI-powered analysis" at bounding box center [598, 71] width 1070 height 21
click at [370, 593] on div "August 14, 2025 Meeting General LIVE" at bounding box center [598, 579] width 1068 height 33
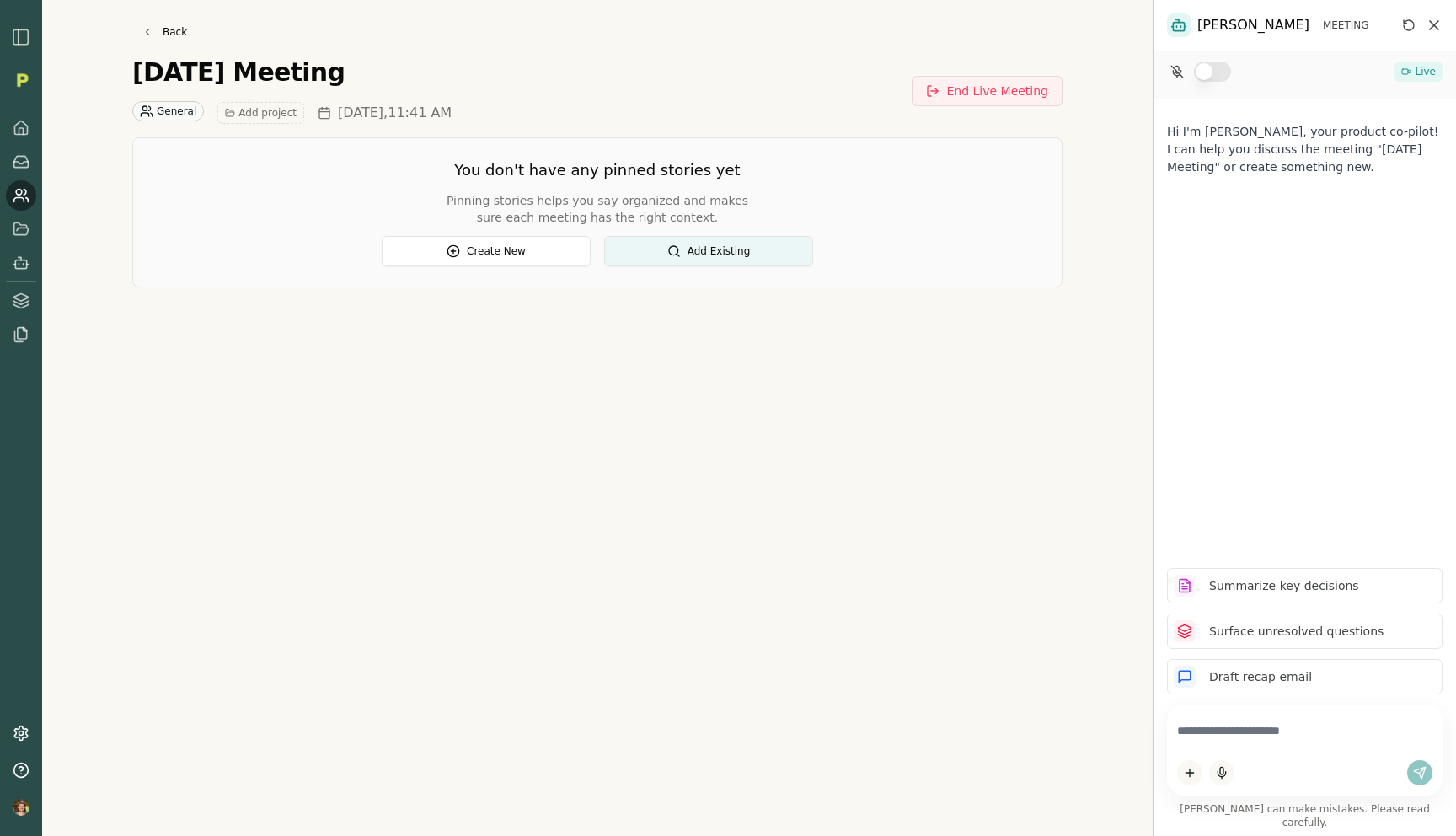
click at [1206, 71] on button "button" at bounding box center [1212, 72] width 37 height 21
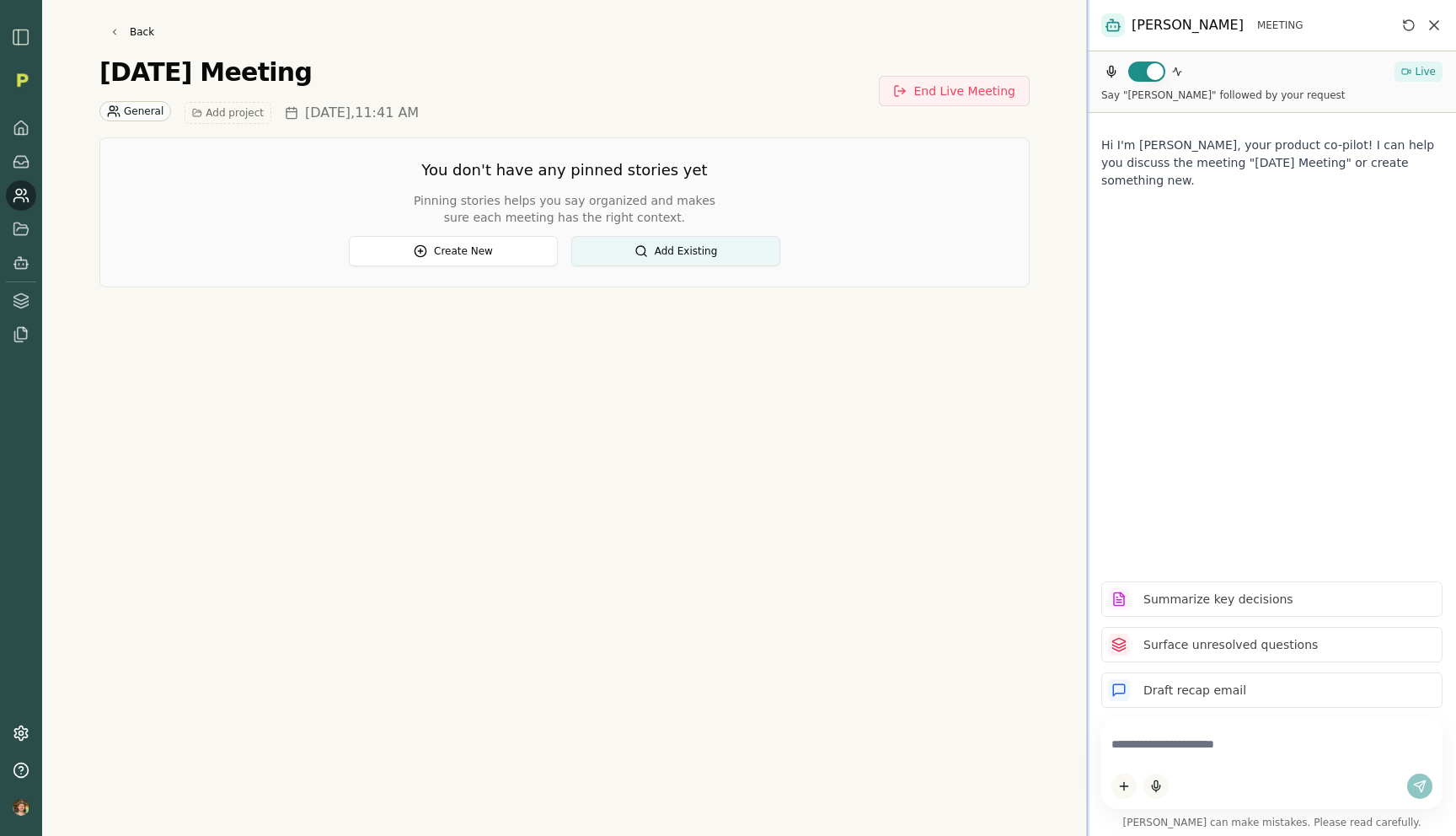
drag, startPoint x: 1152, startPoint y: 312, endPoint x: 1064, endPoint y: 310, distance: 88.0
click at [1086, 310] on div at bounding box center [1088, 418] width 3 height 836
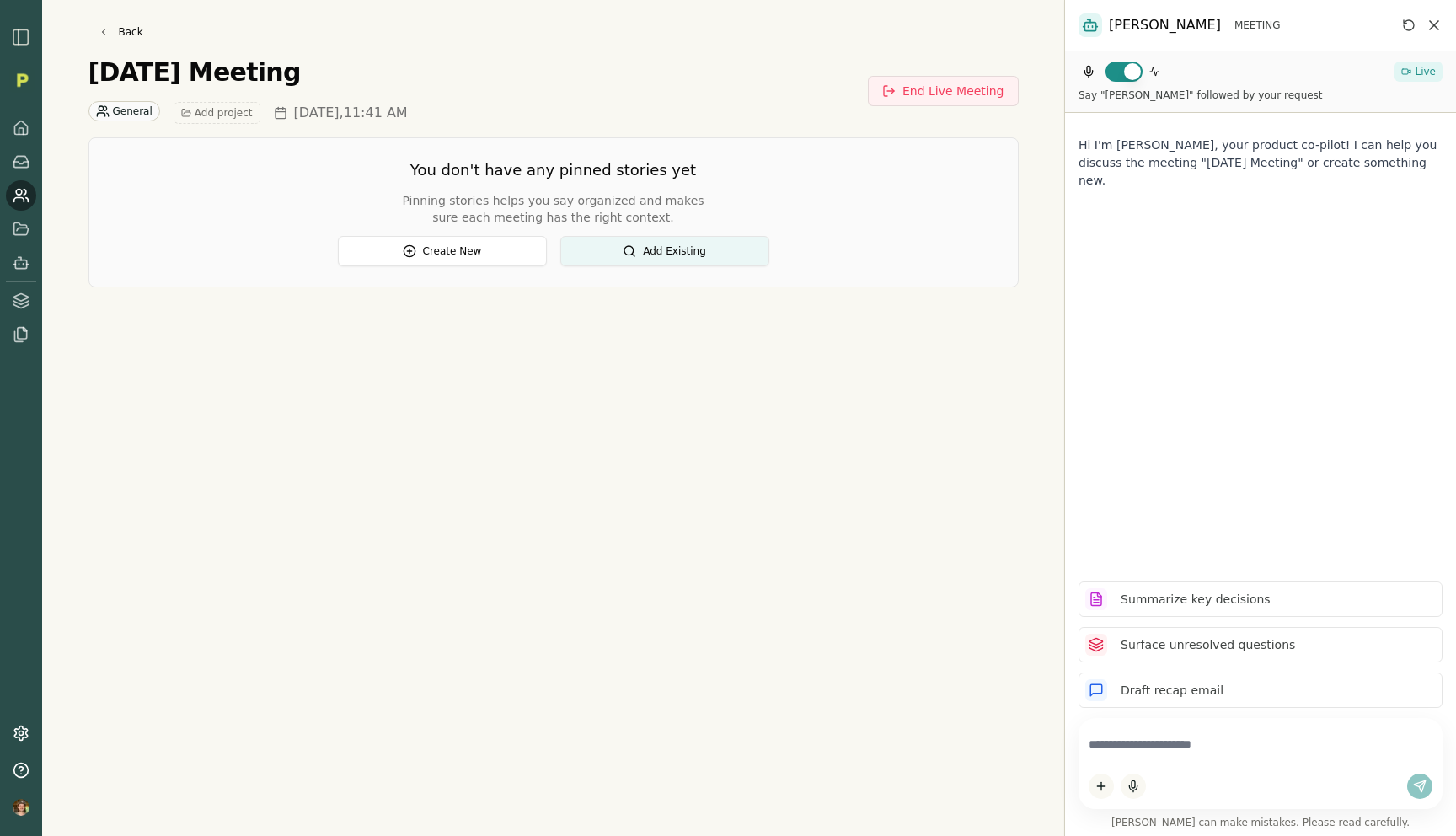
click at [1134, 334] on div "Hi I'm Smith, your product co-pilot! I can help you discuss the meeting "August…" at bounding box center [1260, 340] width 391 height 455
click at [1145, 743] on textarea at bounding box center [1260, 744] width 344 height 33
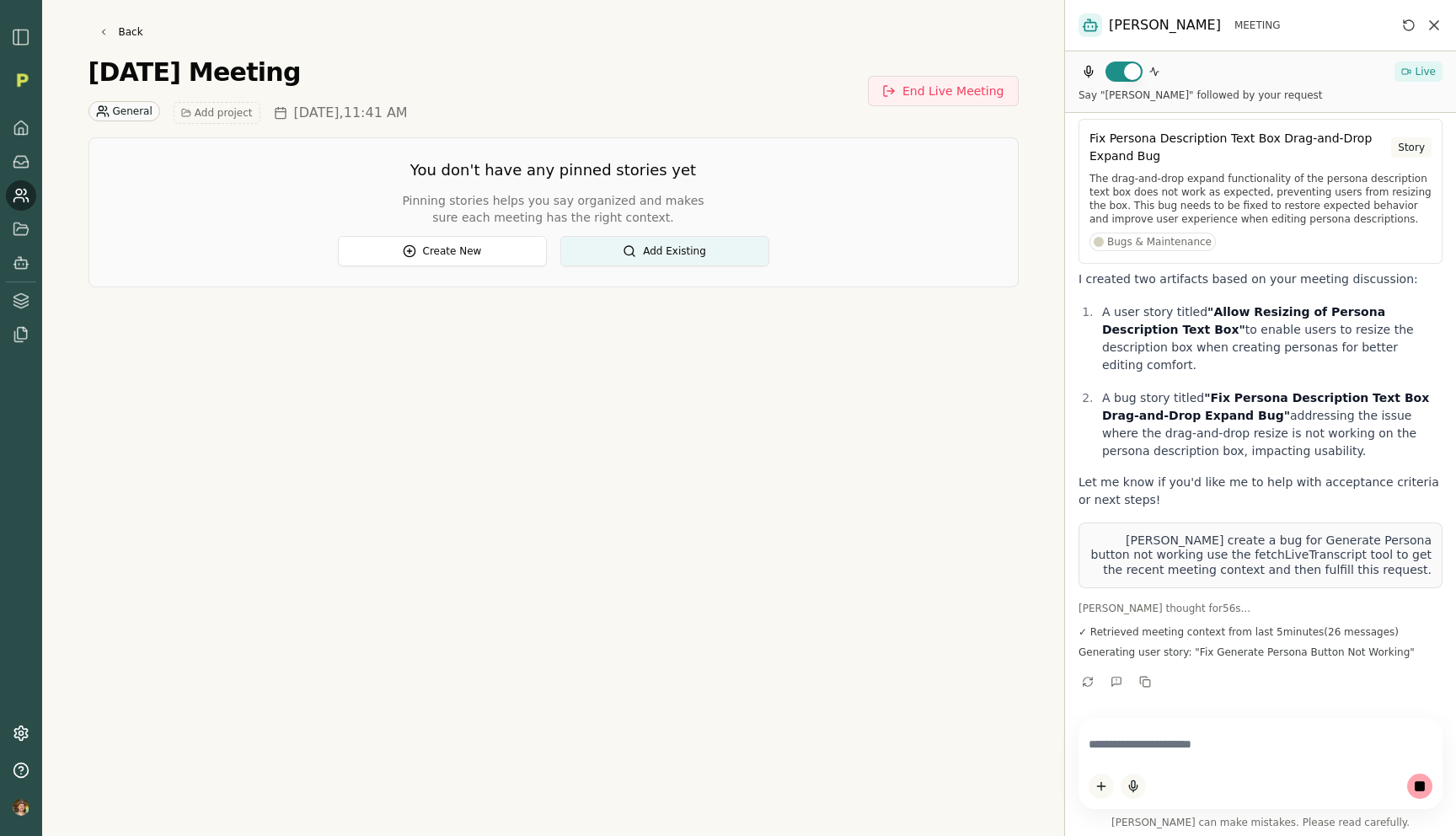
scroll to position [422, 0]
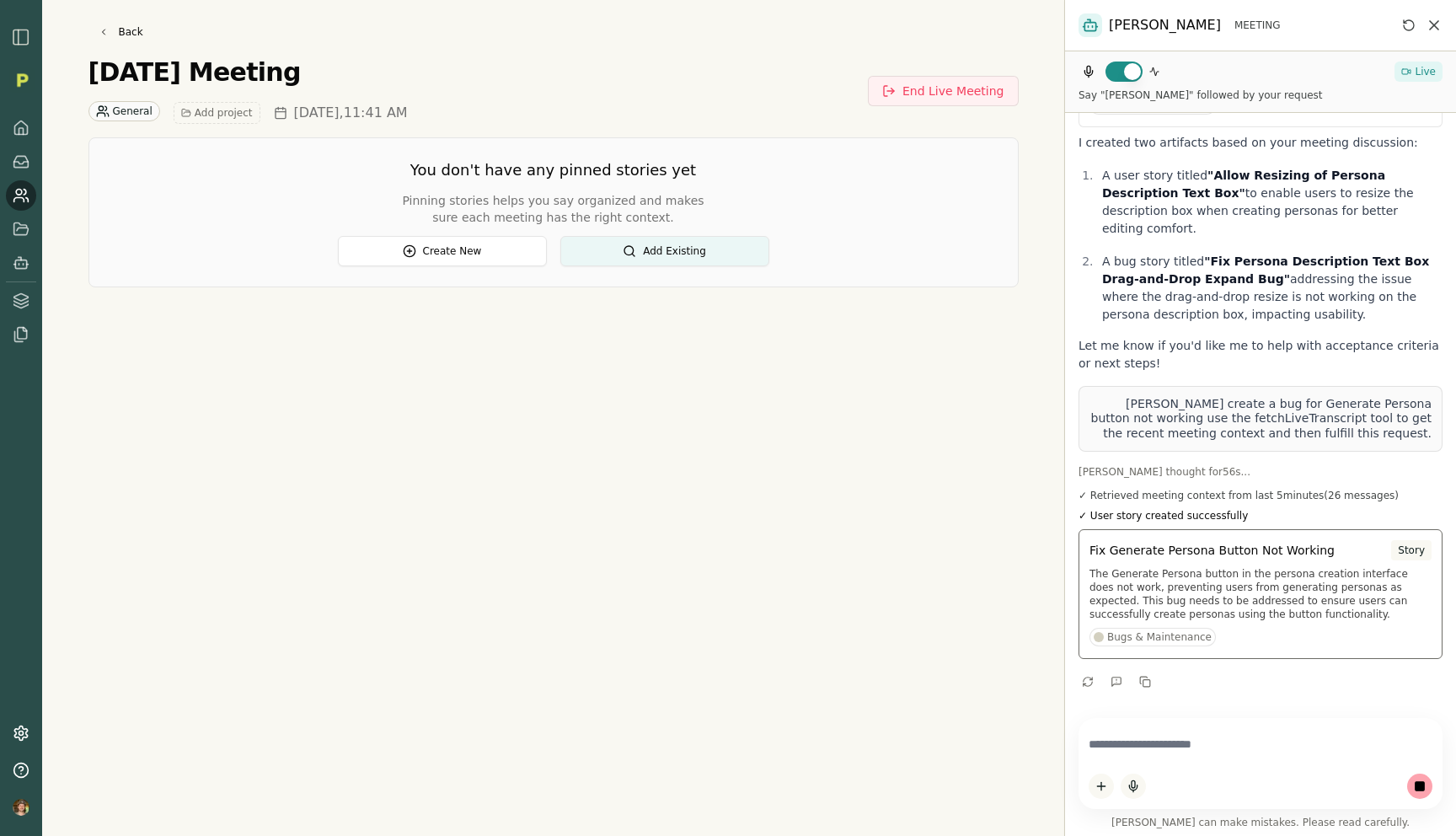
click at [1220, 568] on p "The Generate Persona button in the persona creation interface does not work, pr…" at bounding box center [1260, 593] width 342 height 54
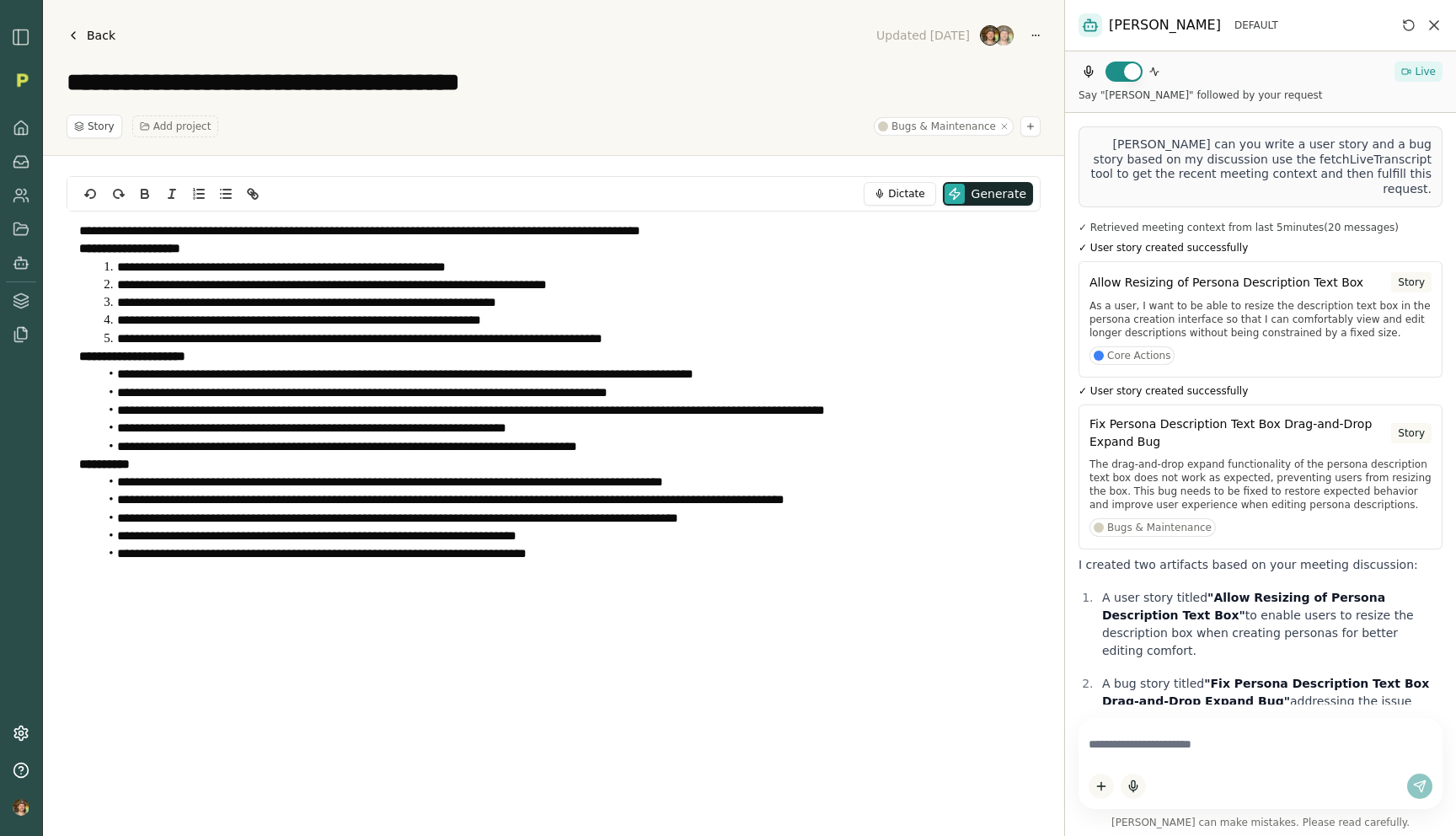
click at [1038, 42] on div "Updated Aug 14" at bounding box center [953, 36] width 174 height 24
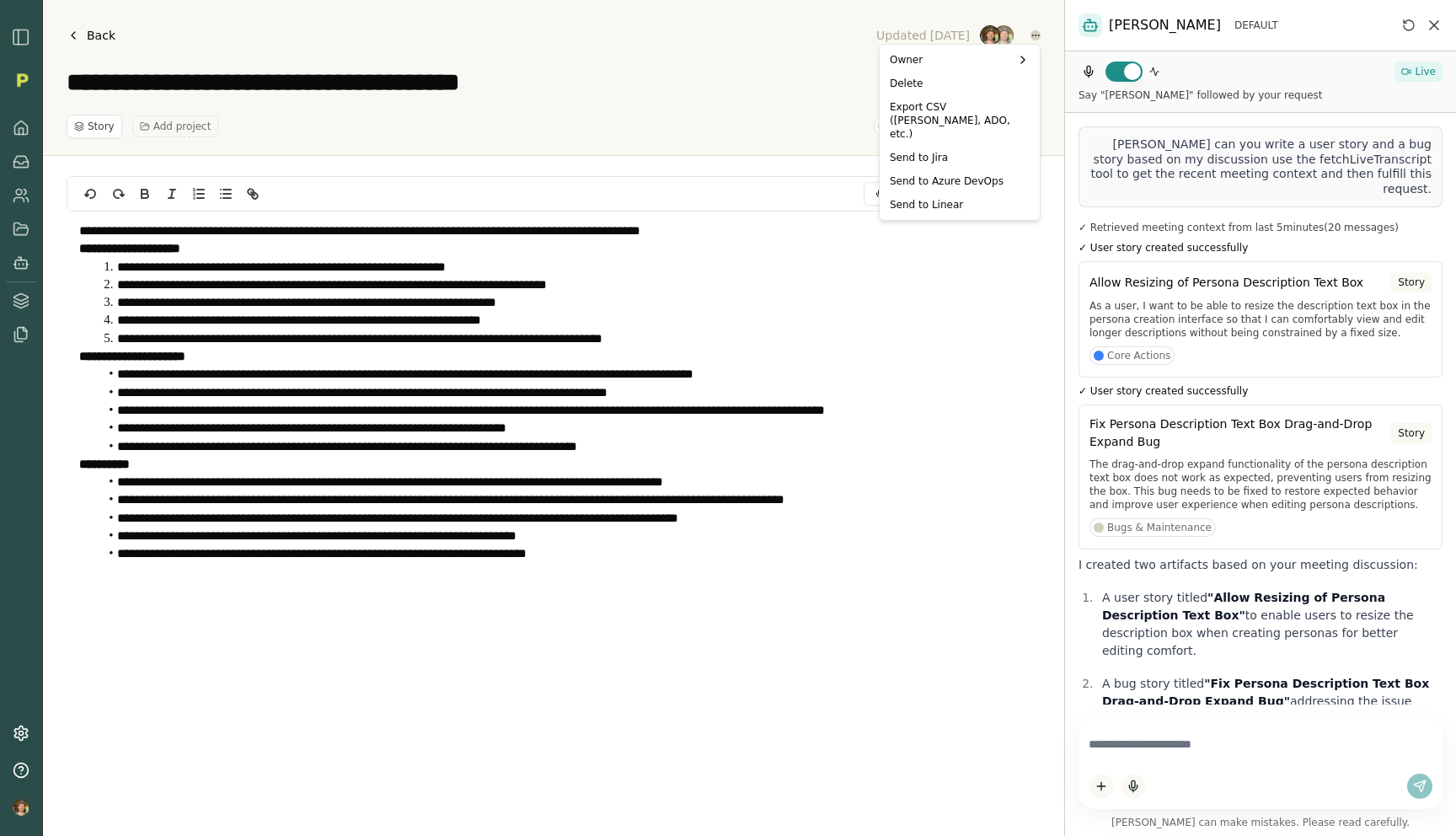
click at [1038, 35] on html "**********" at bounding box center [728, 418] width 1456 height 836
click at [954, 193] on div "Send to Linear" at bounding box center [960, 205] width 153 height 24
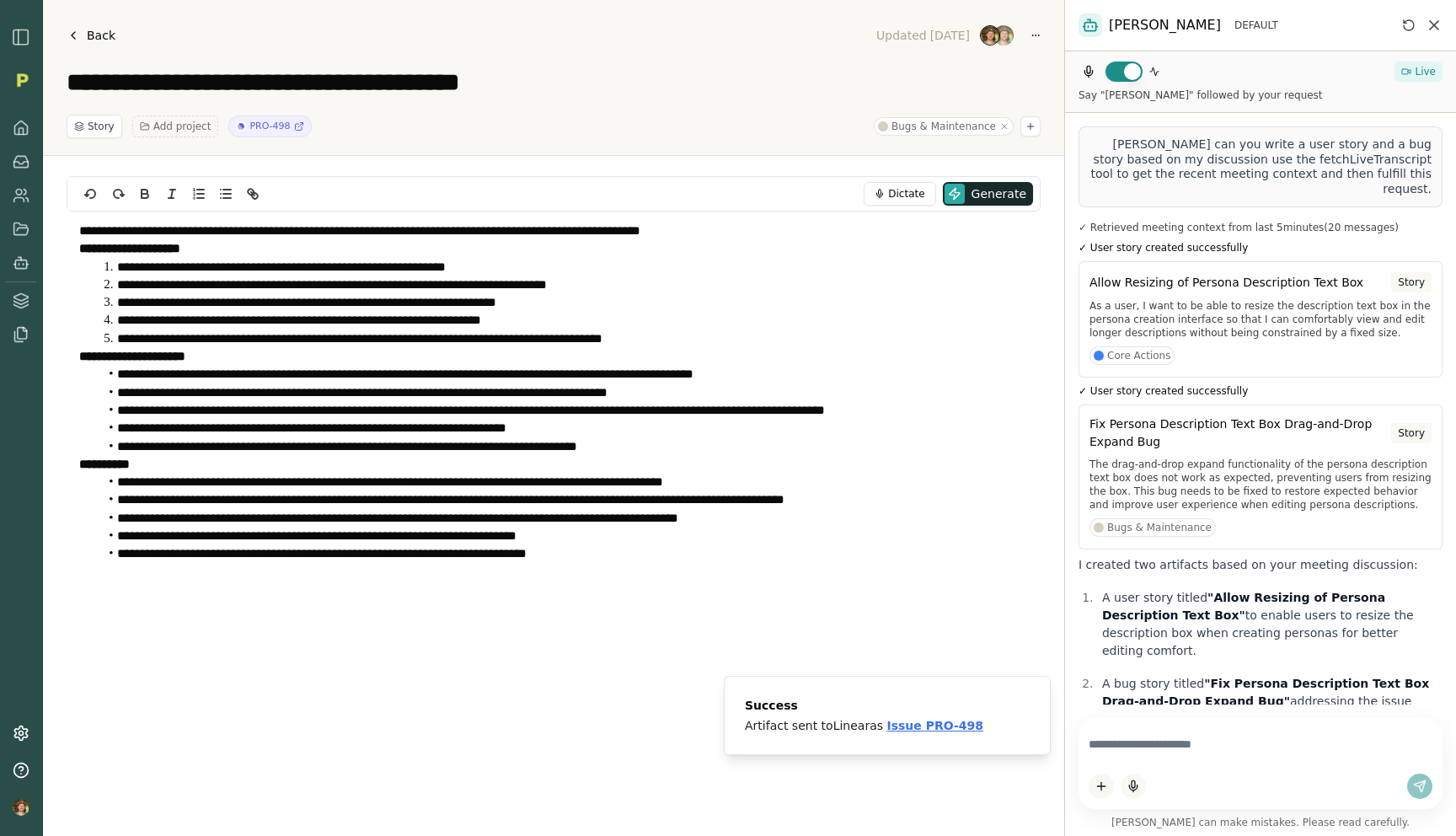
click at [610, 122] on div "Story Add project PRO-498 Bugs & Maintenance" at bounding box center [554, 127] width 974 height 24
click at [1129, 77] on button "button" at bounding box center [1123, 72] width 37 height 21
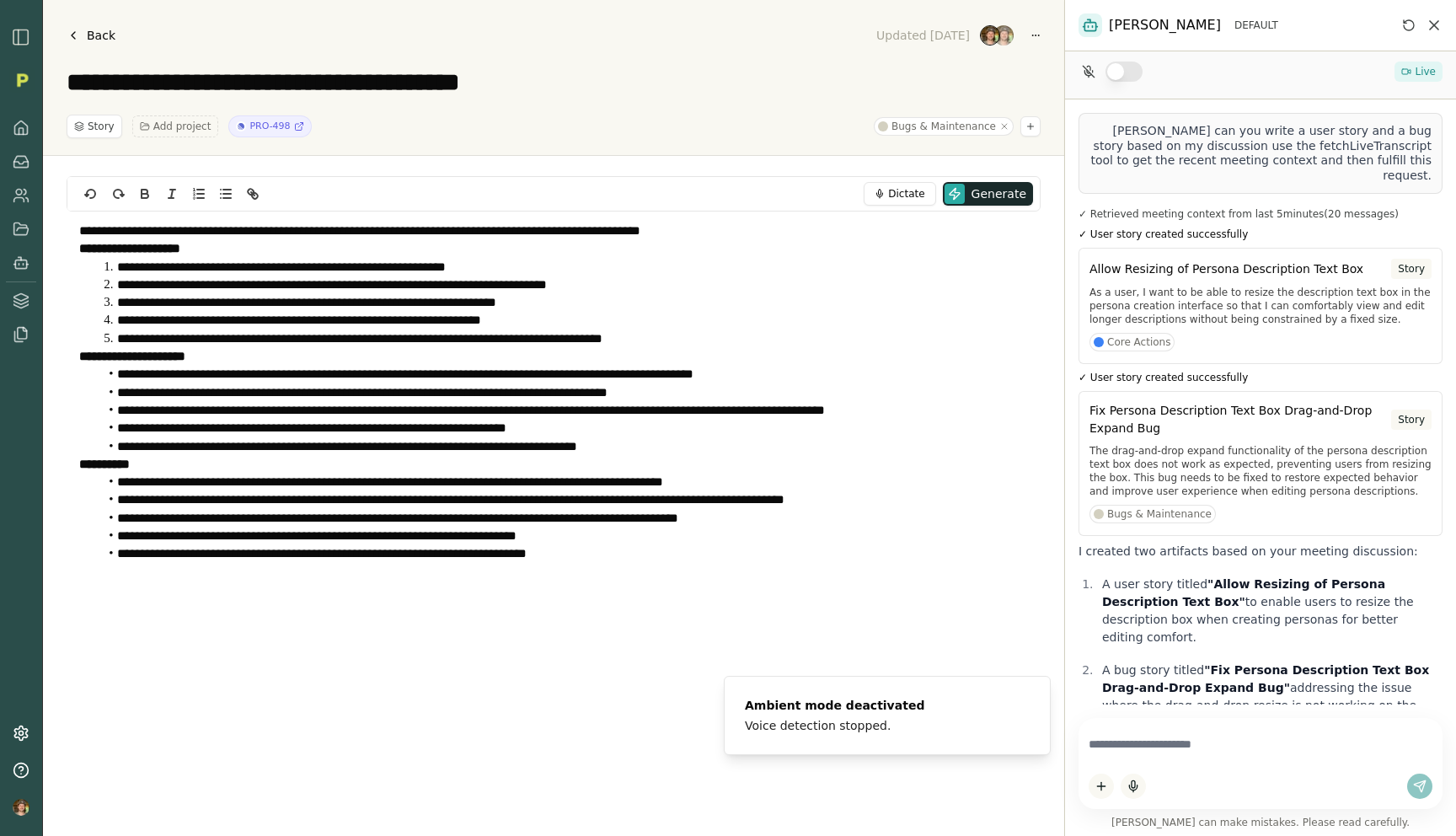
click at [820, 81] on textarea "**********" at bounding box center [554, 82] width 974 height 30
click at [78, 25] on link "Back" at bounding box center [91, 36] width 49 height 24
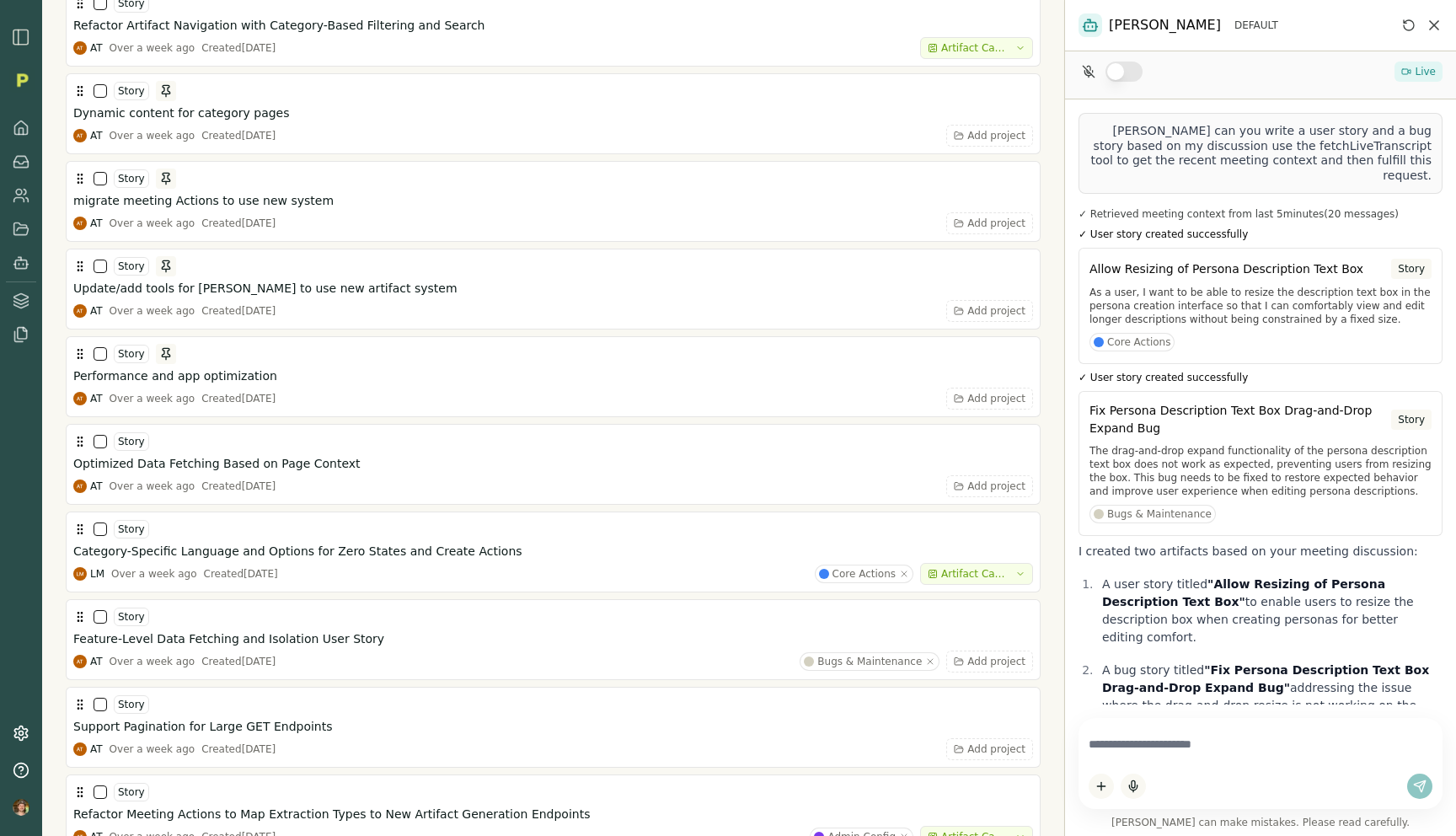
scroll to position [4867, 0]
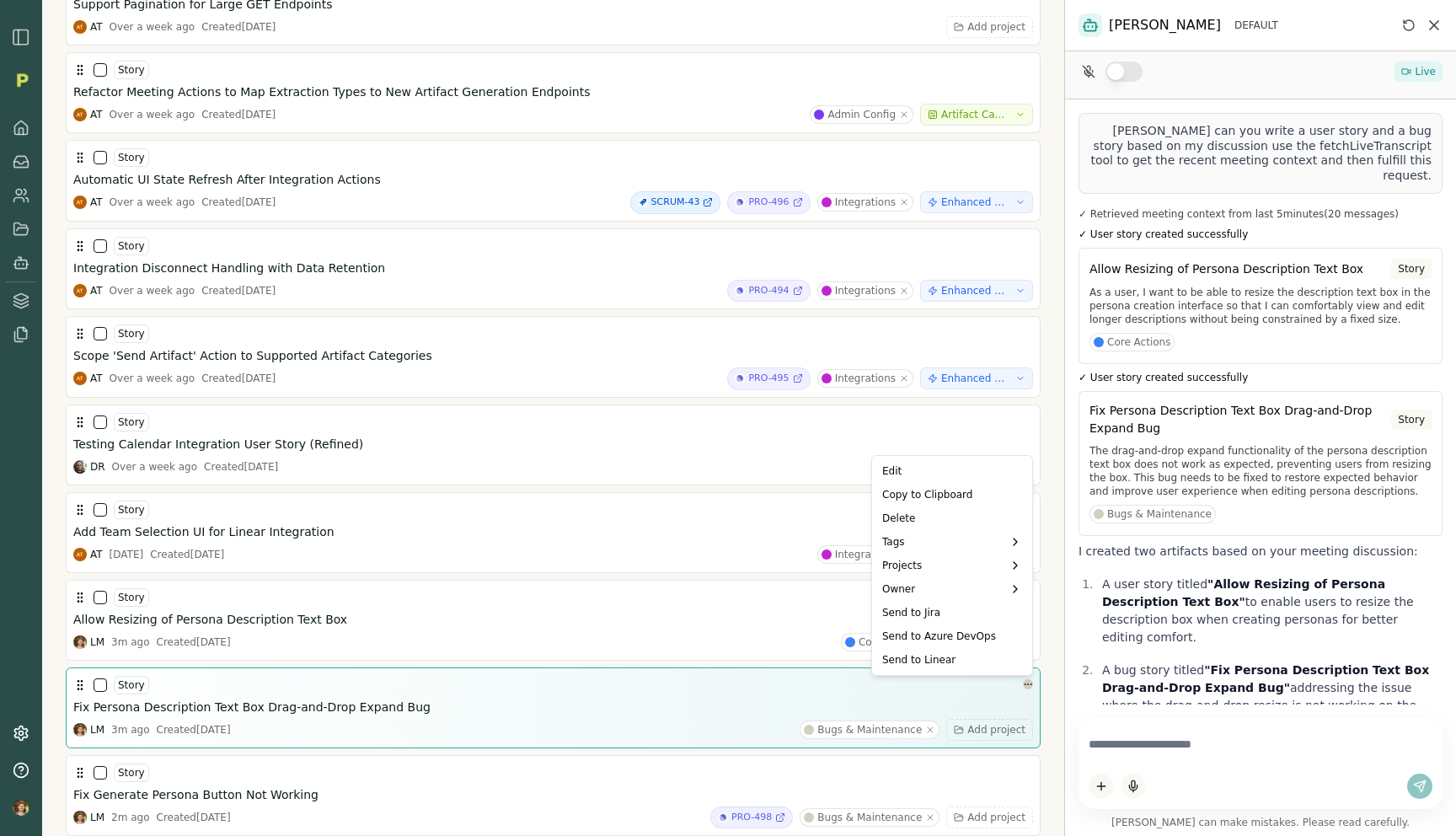
click at [1028, 684] on html "Issues Create Search ⌘ + K Select all Filter Sort Story Smith Chat and LLM Call…" at bounding box center [728, 418] width 1456 height 836
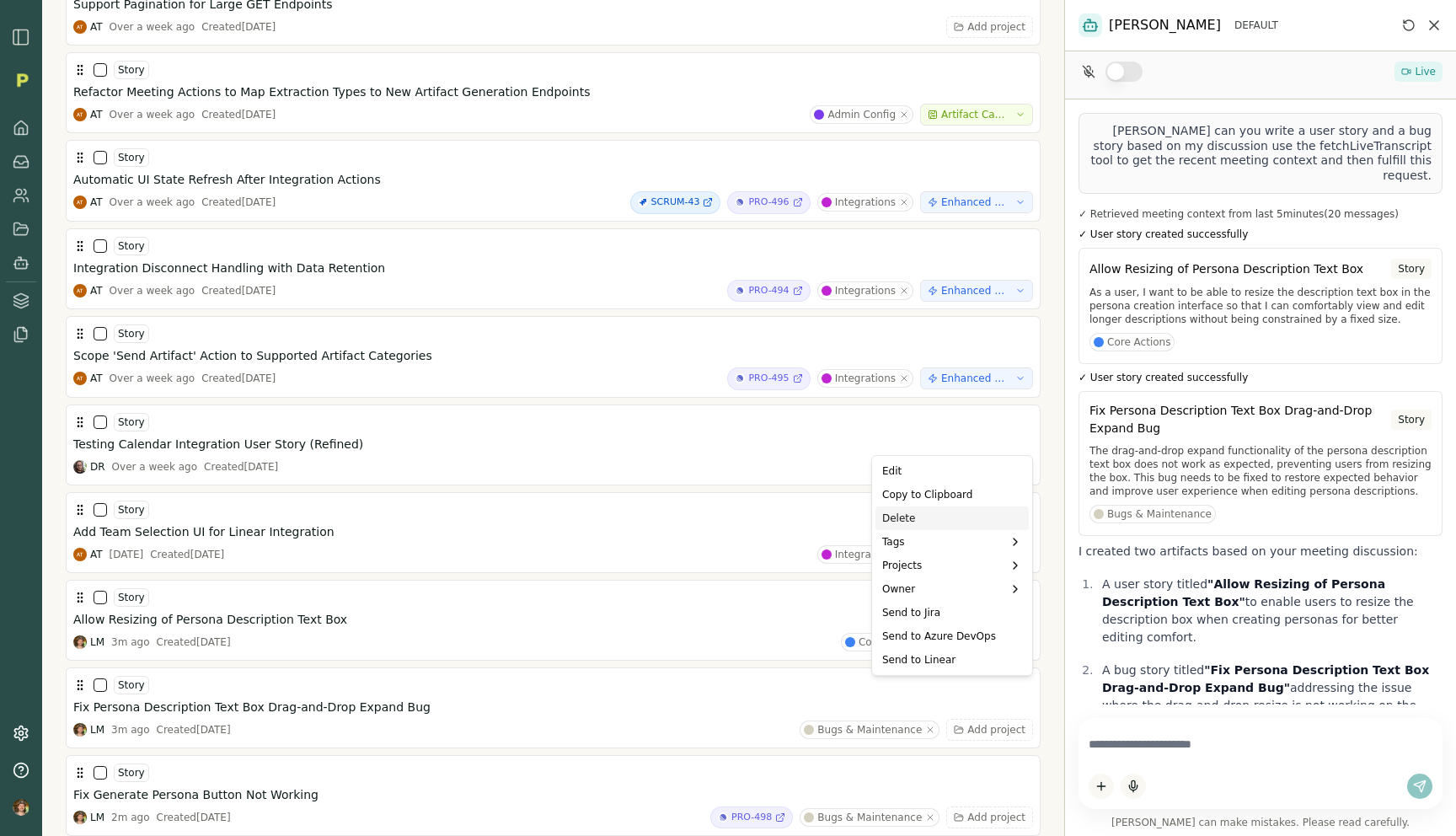
click at [945, 520] on div "Delete" at bounding box center [952, 519] width 153 height 24
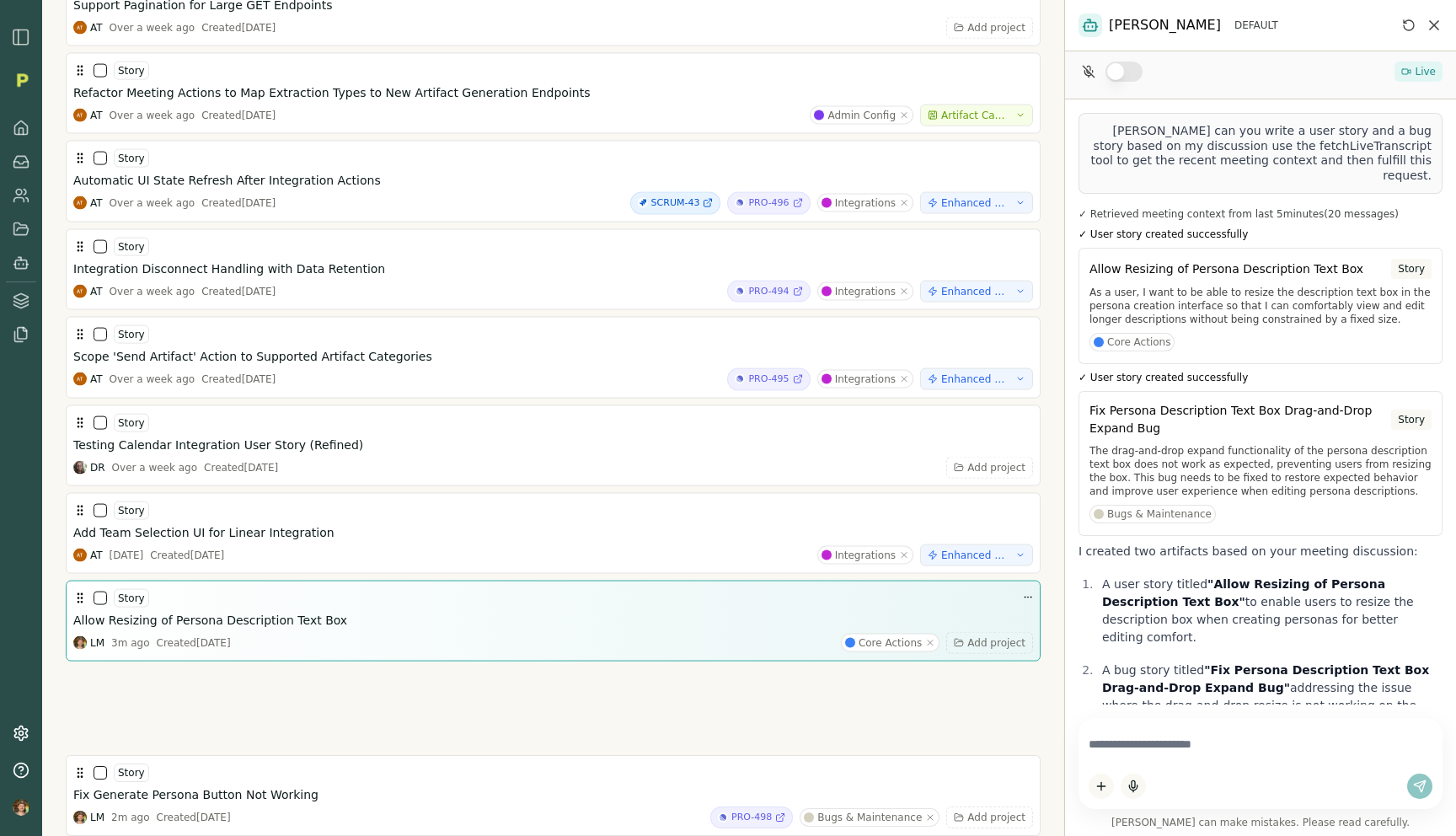
scroll to position [4778, 0]
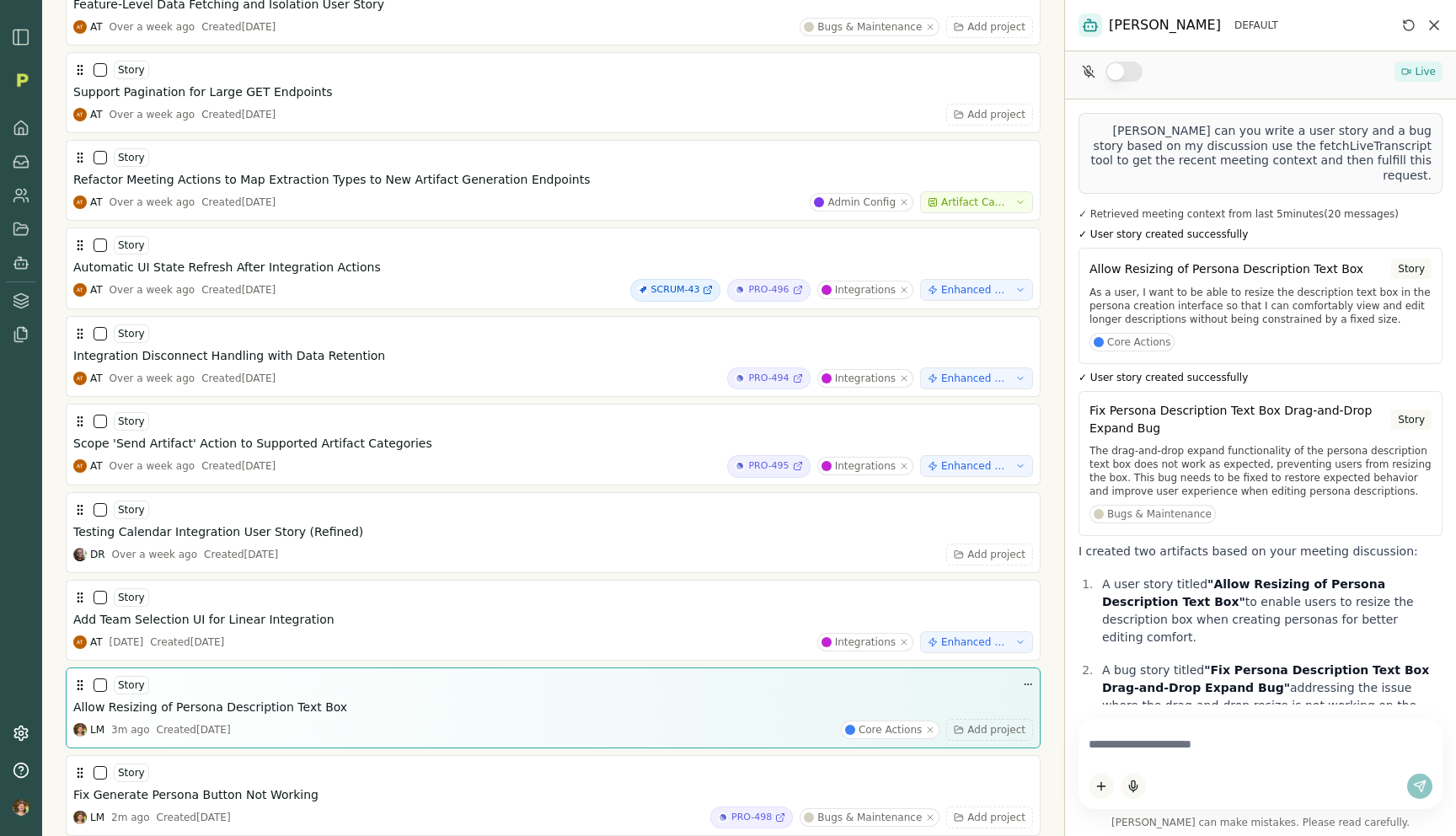
click at [214, 699] on h3 "Allow Resizing of Persona Description Text Box" at bounding box center [210, 707] width 274 height 17
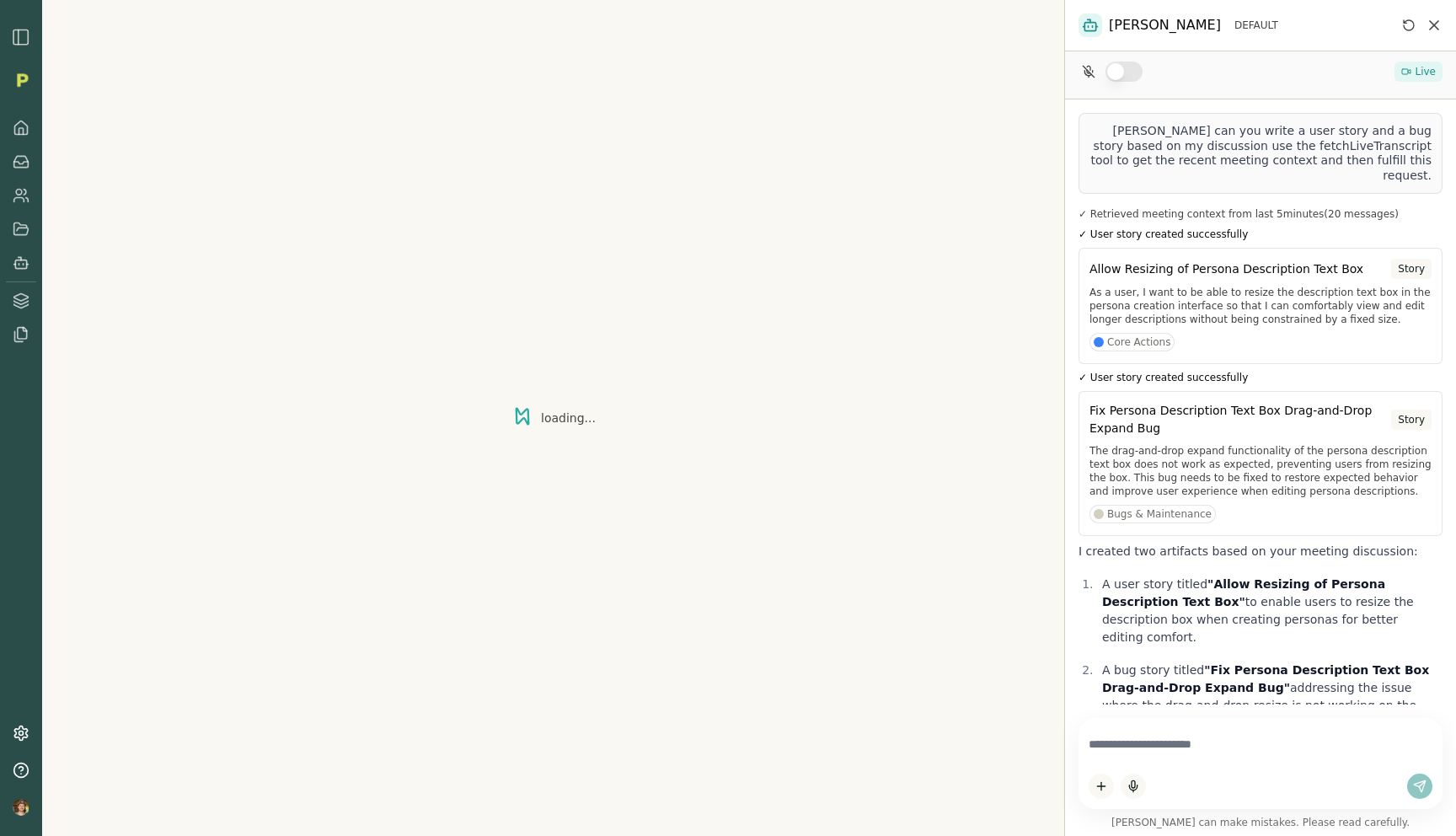
click at [1437, 28] on icon "Close chat" at bounding box center [1435, 26] width 9 height 9
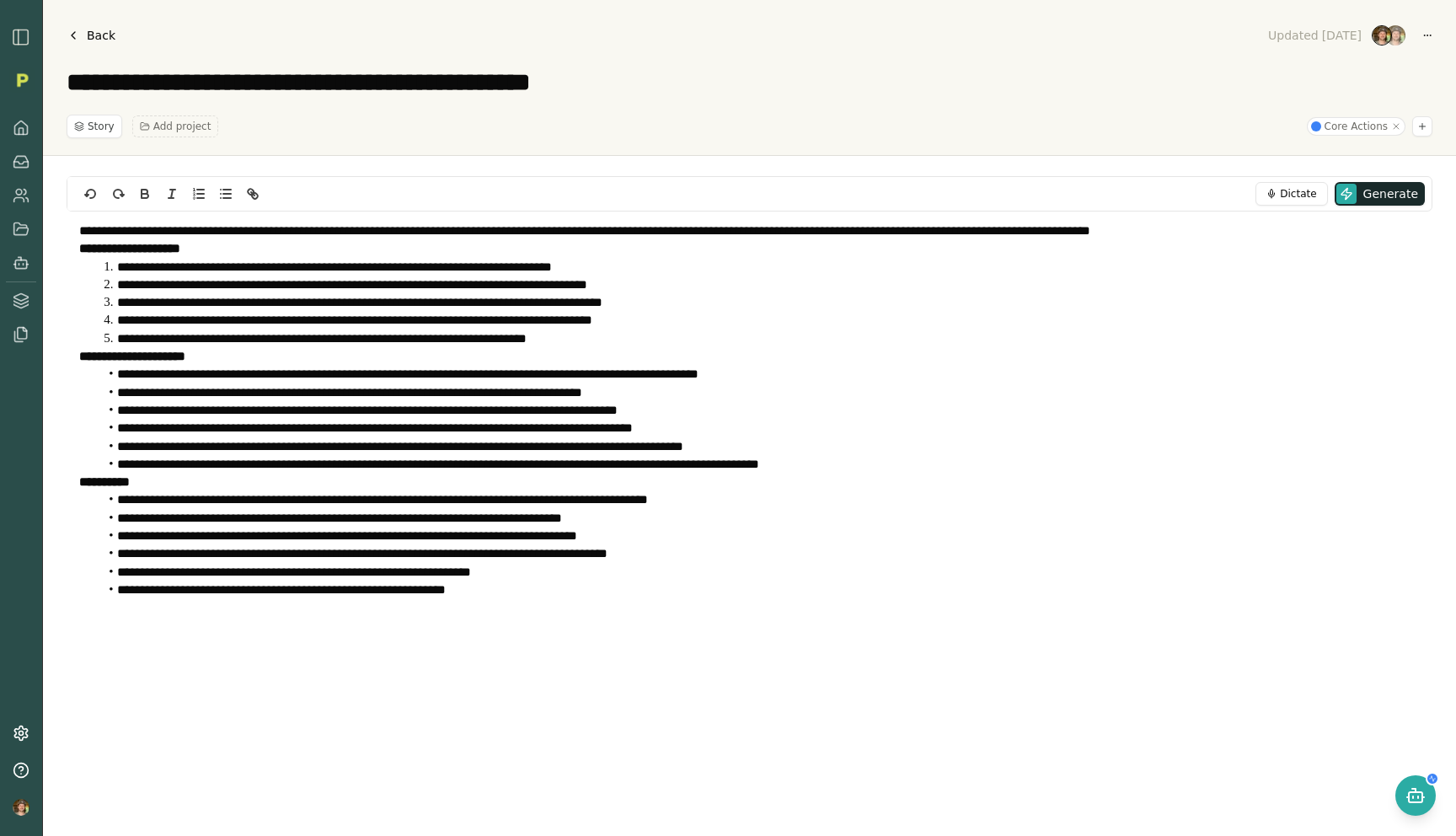
click at [1432, 38] on div "Updated Aug 14 Updated by Luke M . Aug 14 Created by Luke M . Aug 14" at bounding box center [1345, 36] width 174 height 24
click at [1423, 38] on html "**********" at bounding box center [728, 418] width 1456 height 836
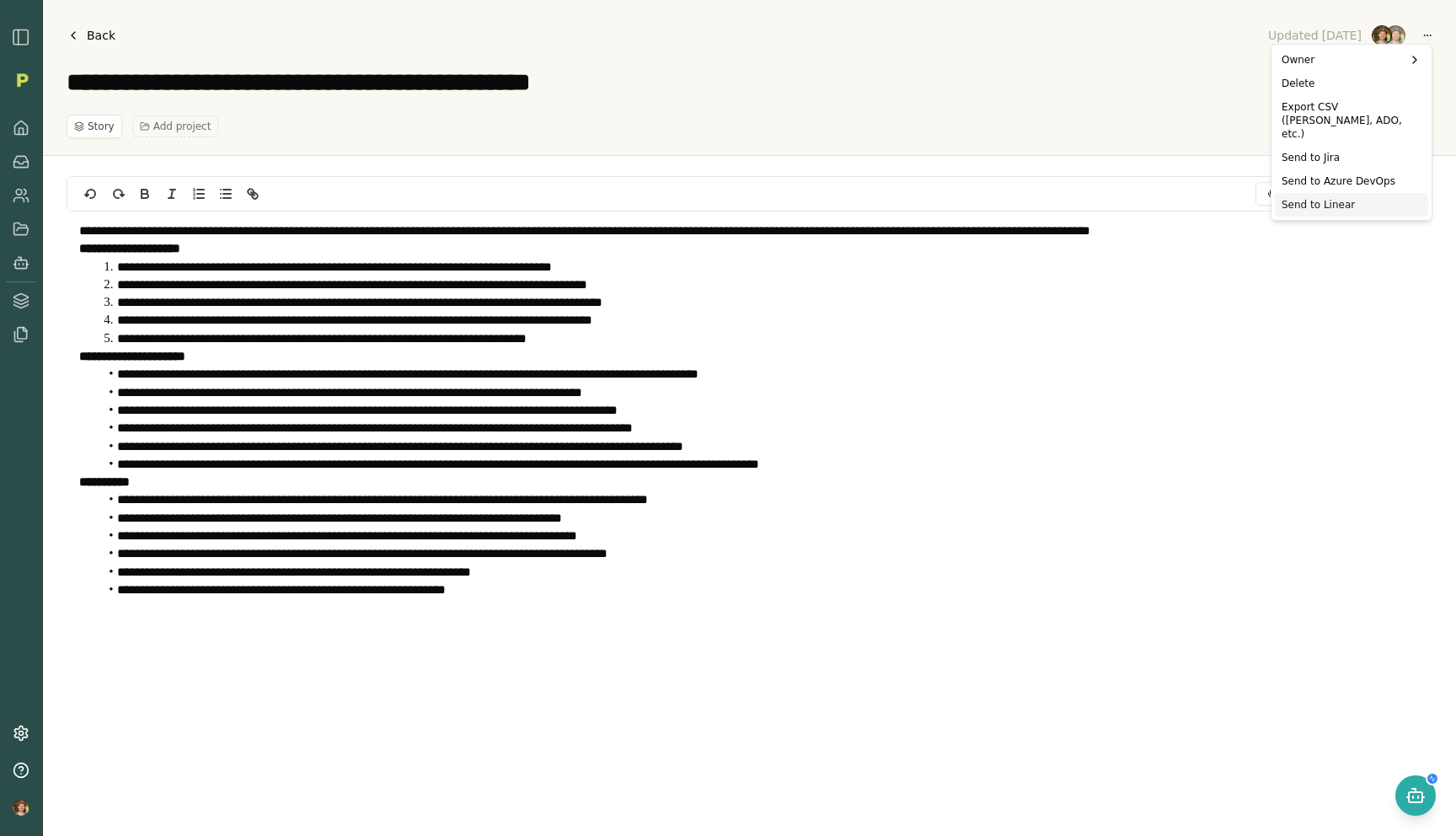
click at [1334, 193] on div "Send to Linear" at bounding box center [1351, 205] width 153 height 24
